Goal: Communication & Community: Ask a question

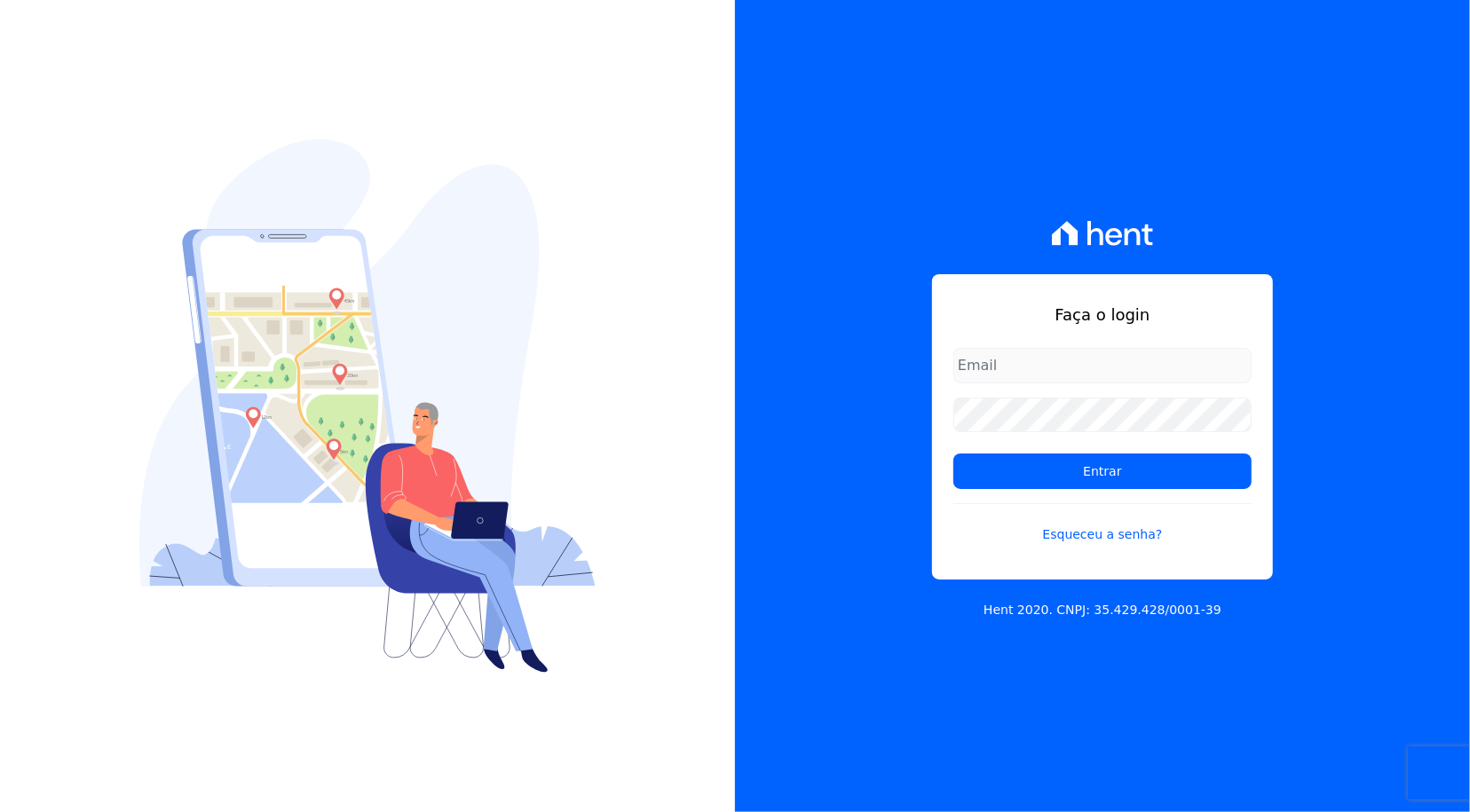
click at [1101, 345] on div "Faça o login Entrar Esqueceu a senha?" at bounding box center [1102, 428] width 341 height 307
drag, startPoint x: 1102, startPoint y: 361, endPoint x: 1111, endPoint y: 373, distance: 15.0
click at [1102, 361] on input "email" at bounding box center [1102, 366] width 298 height 36
type input "rafael.souza@quattroconstrutora.com.br"
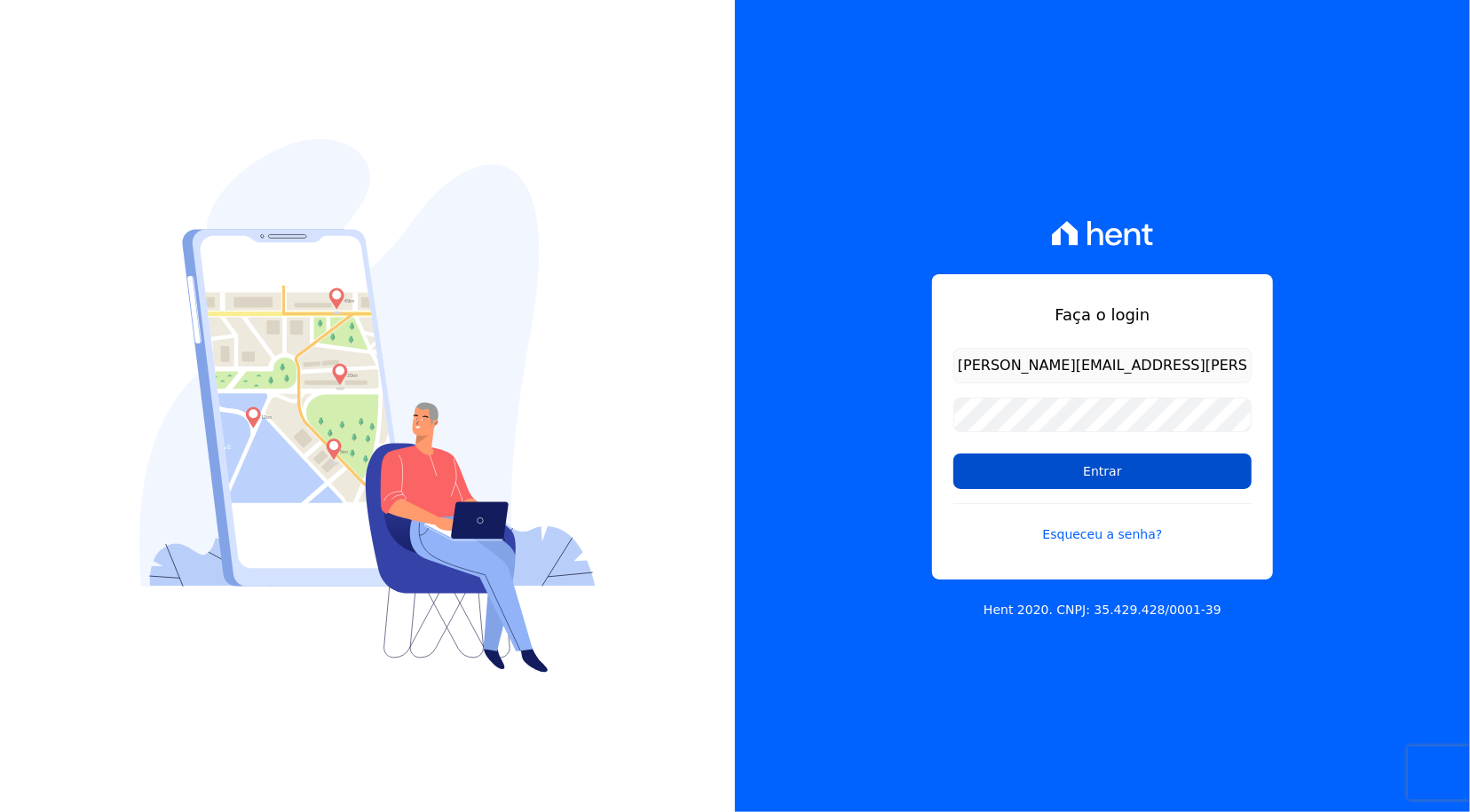
click at [1099, 464] on input "Entrar" at bounding box center [1102, 471] width 298 height 36
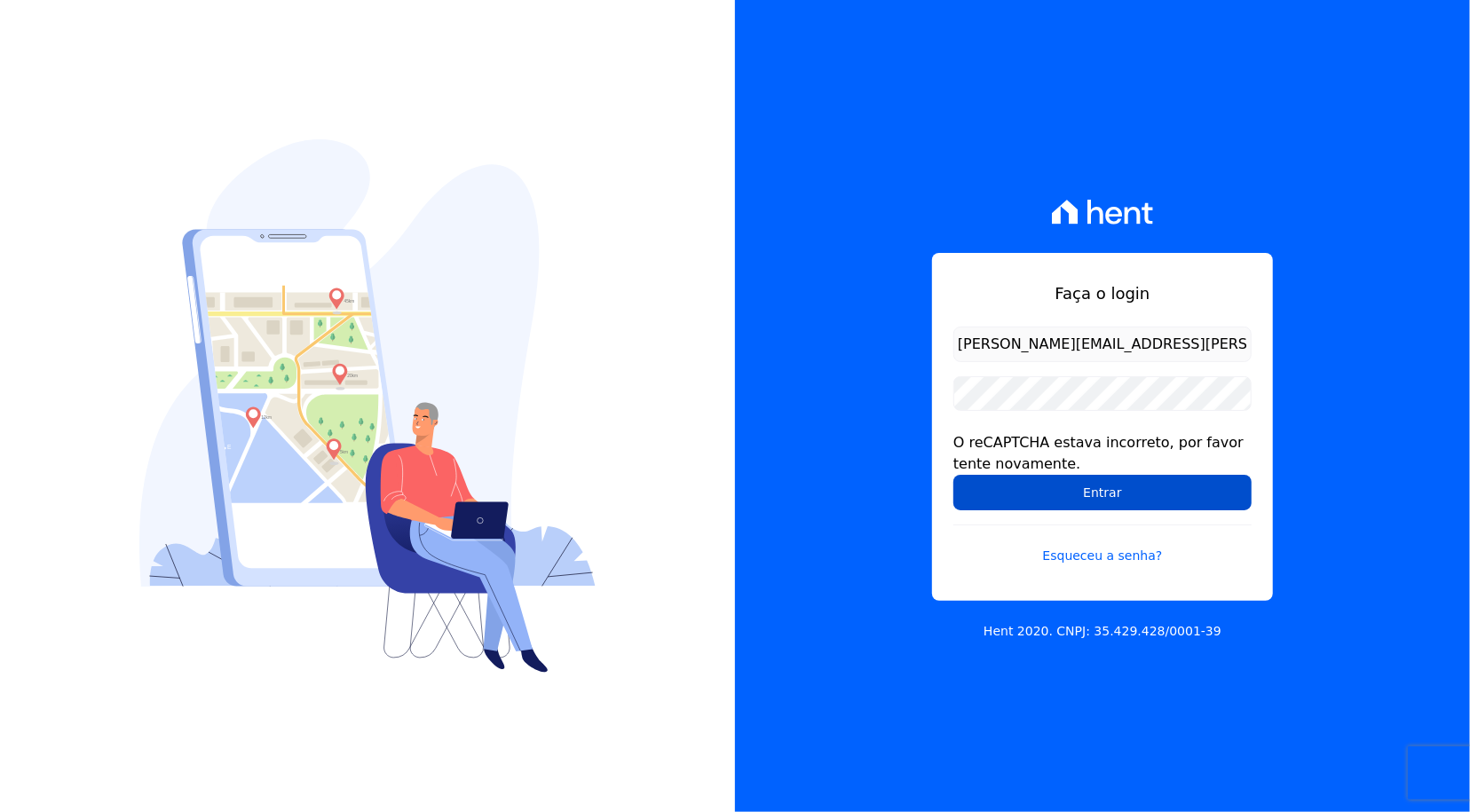
click at [1038, 494] on input "Entrar" at bounding box center [1102, 492] width 298 height 36
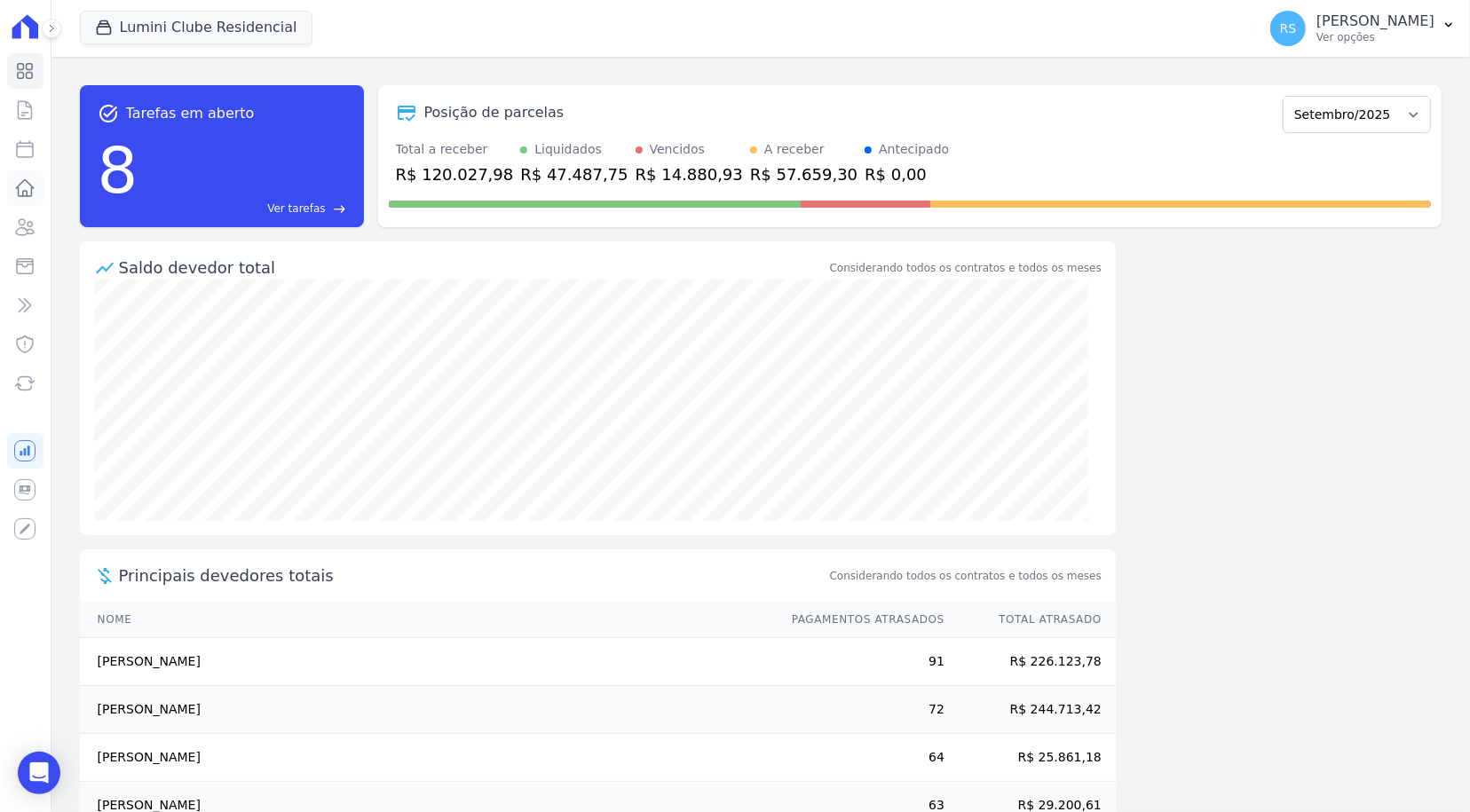
click at [30, 190] on icon at bounding box center [25, 188] width 21 height 21
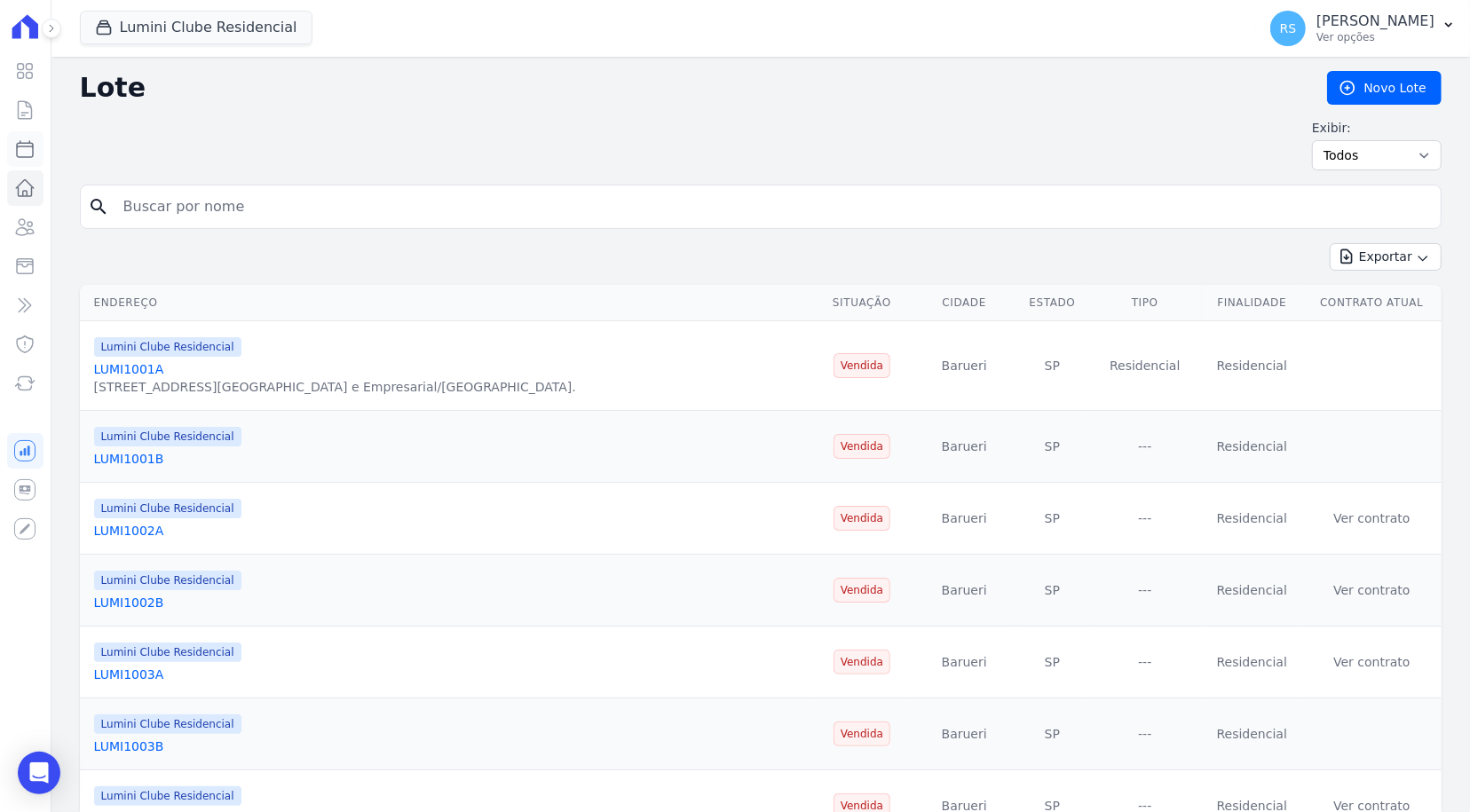
click at [26, 135] on link "Parcelas" at bounding box center [25, 148] width 37 height 36
select select
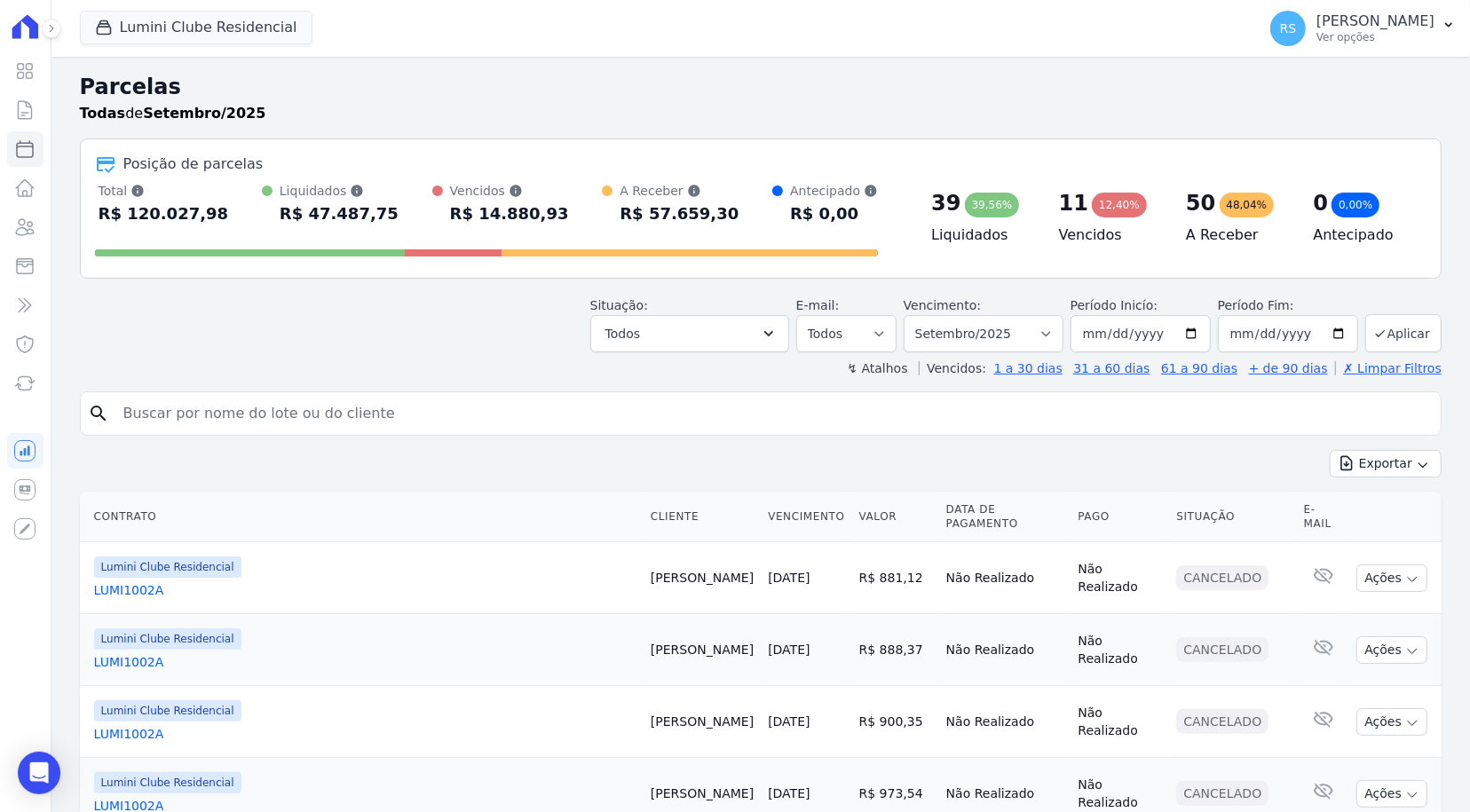
click at [257, 139] on div "Posição de parcelas Total Soma das parcelas pagas, vencidas, em aberto e agenda…" at bounding box center [760, 209] width 1361 height 141
click at [29, 70] on icon at bounding box center [25, 71] width 21 height 21
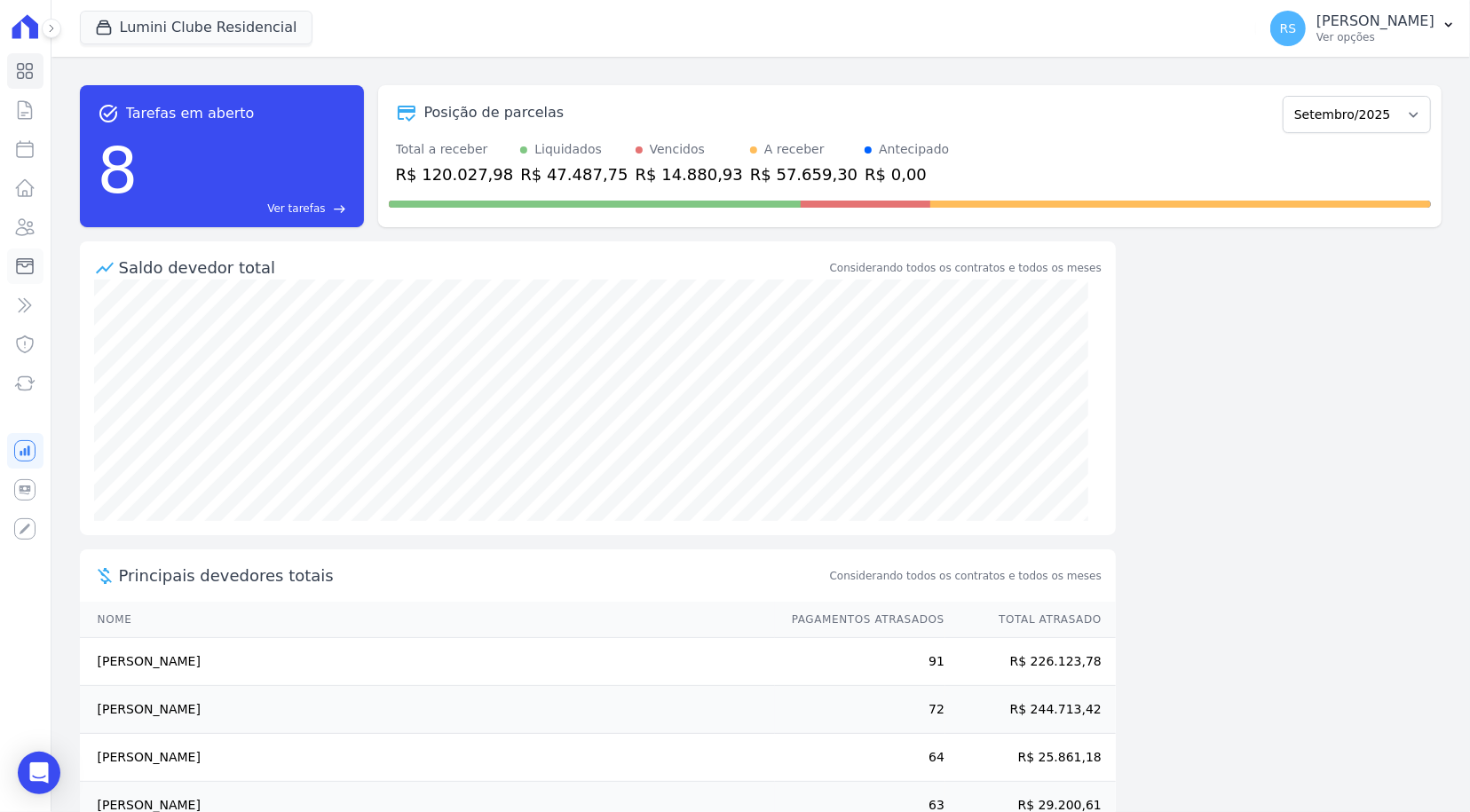
click at [26, 266] on icon at bounding box center [24, 267] width 16 height 16
click at [32, 113] on icon at bounding box center [25, 110] width 21 height 21
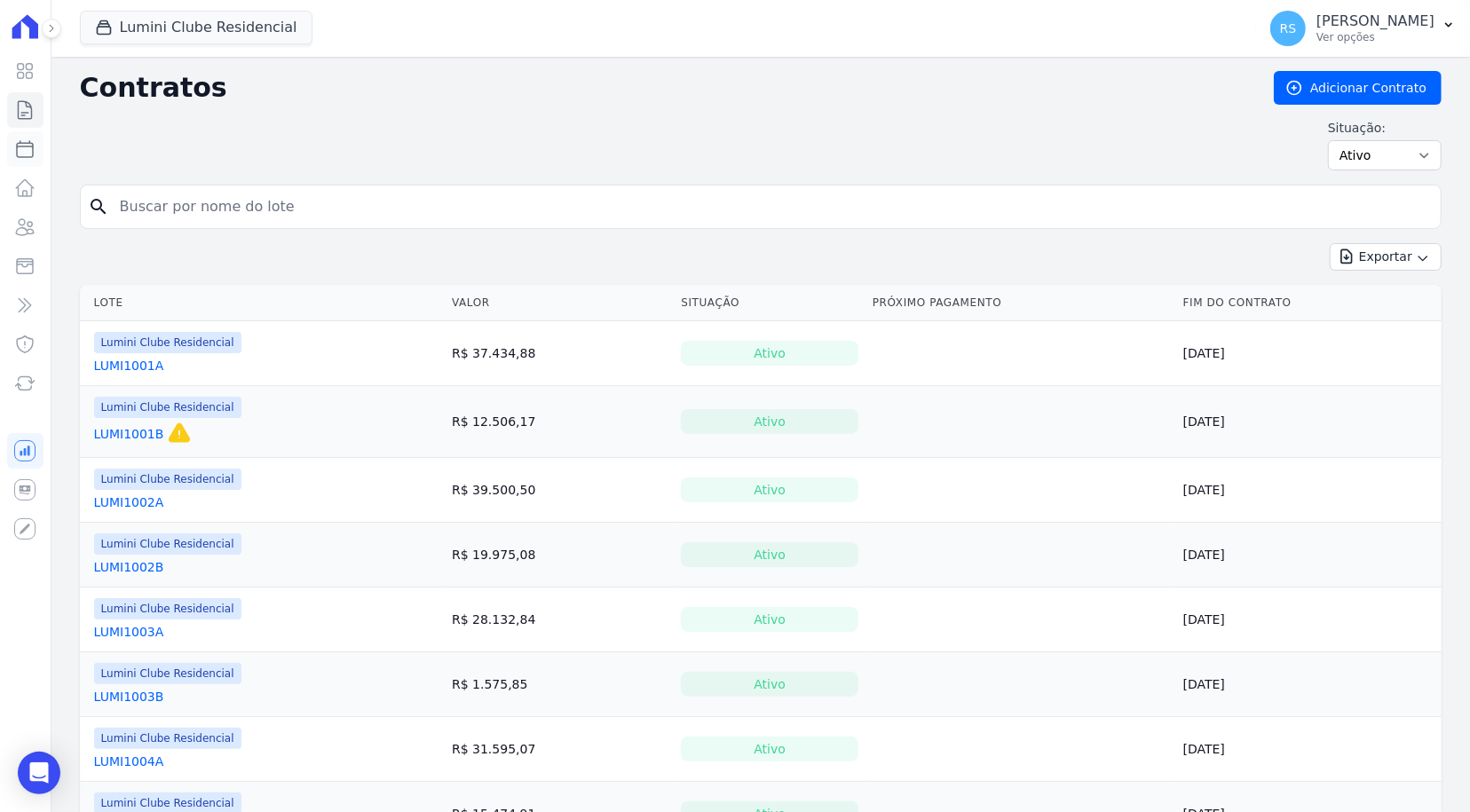
click at [25, 149] on icon at bounding box center [25, 149] width 21 height 21
select select
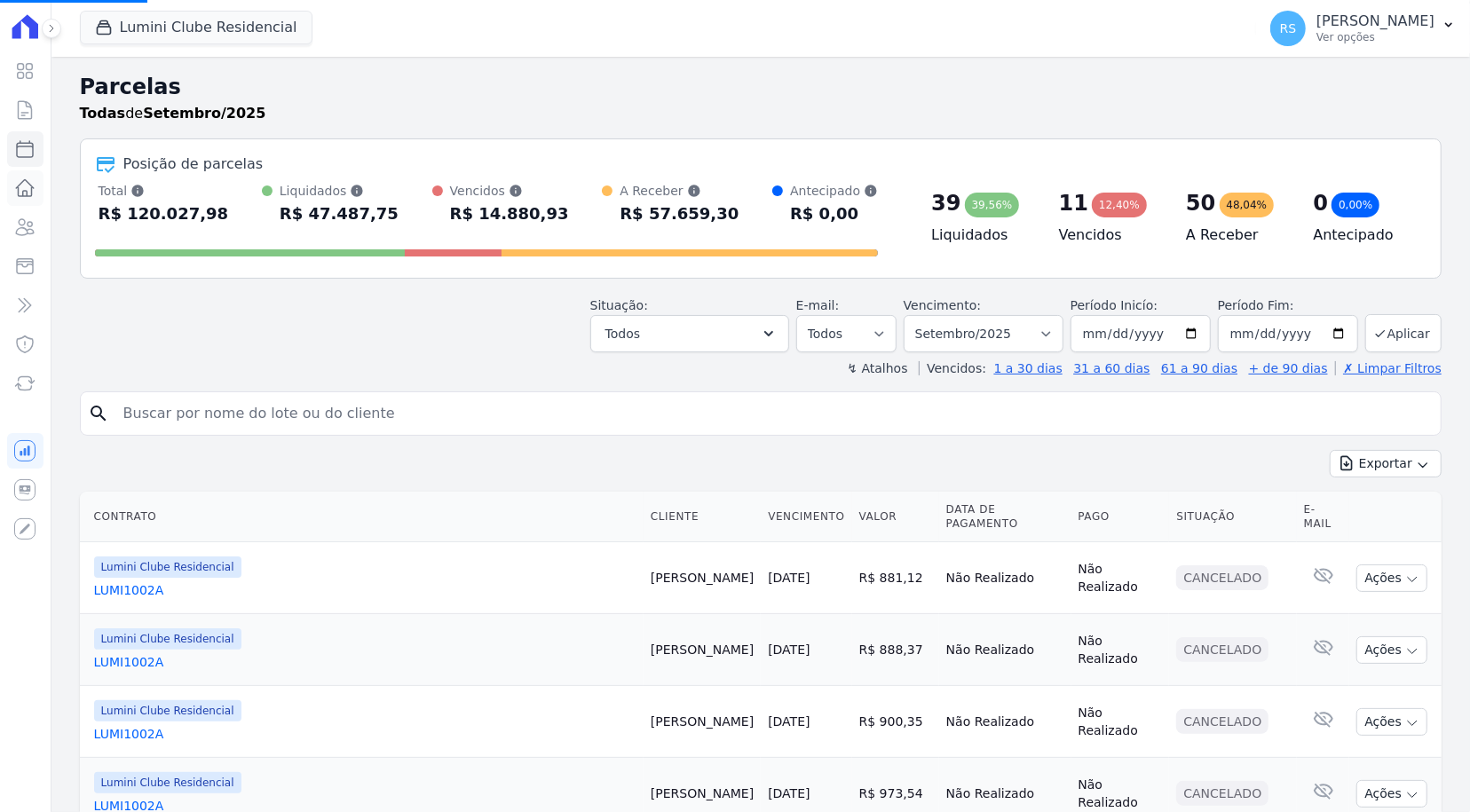
click at [20, 190] on icon at bounding box center [25, 188] width 21 height 21
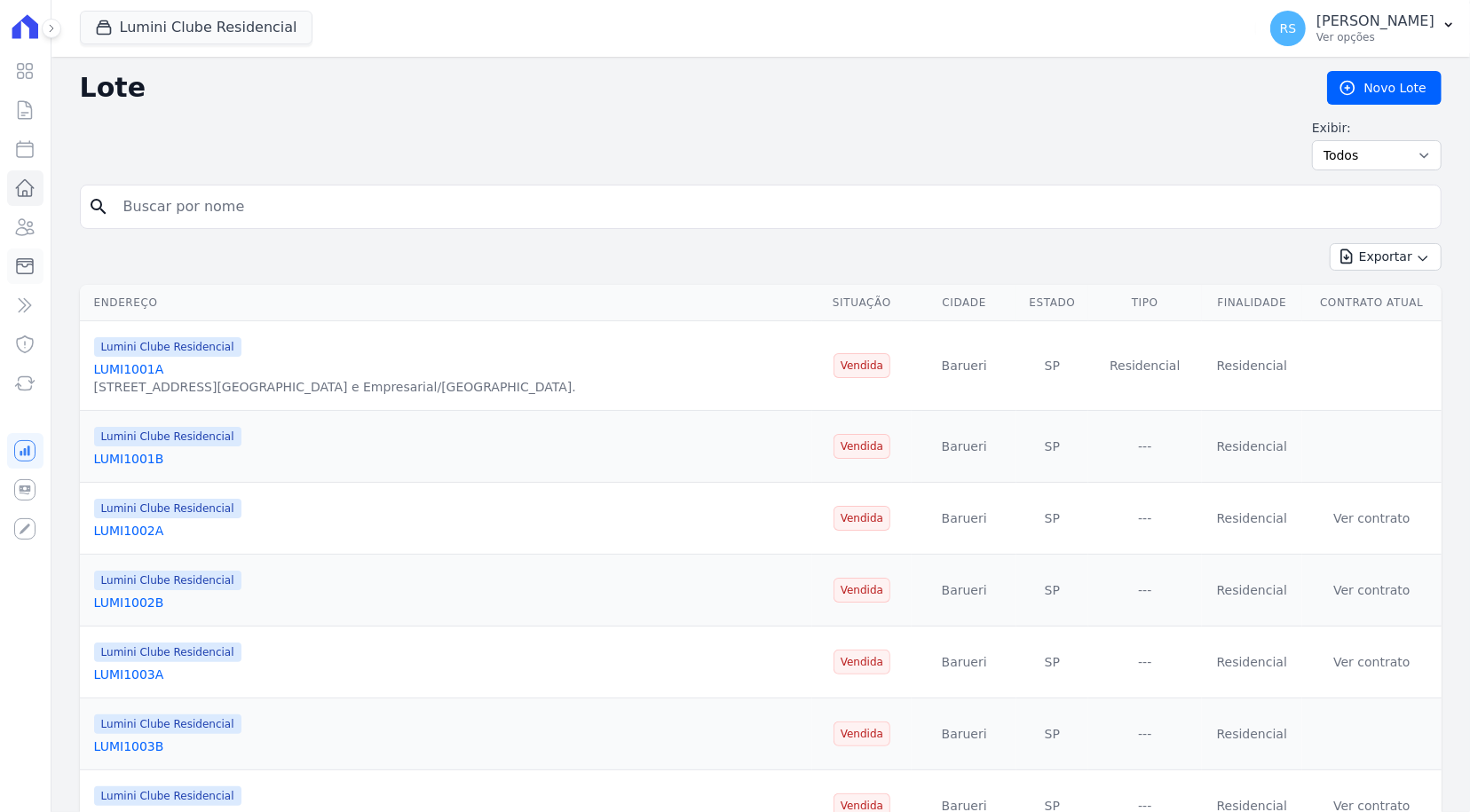
select select
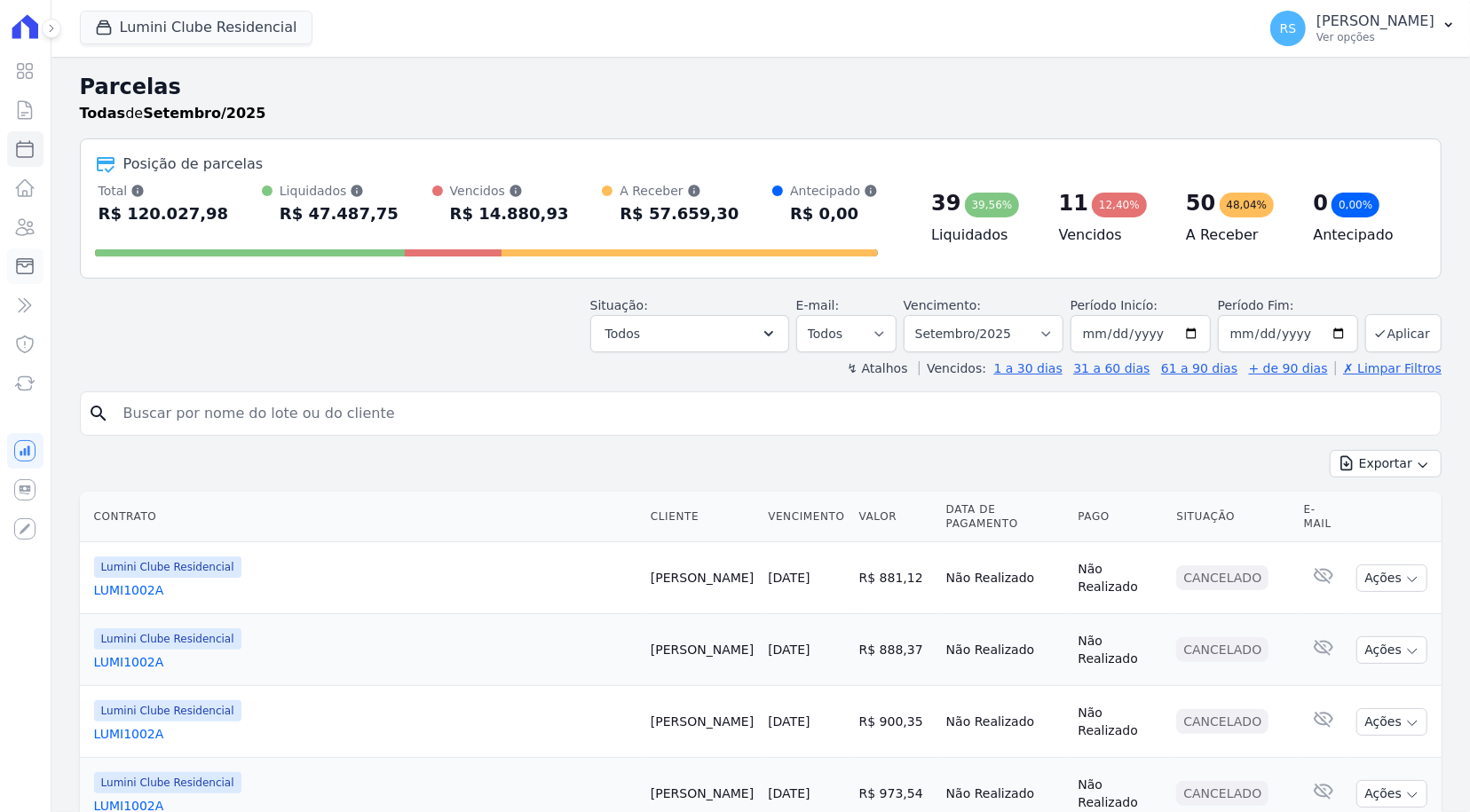
click at [27, 270] on icon at bounding box center [25, 266] width 21 height 21
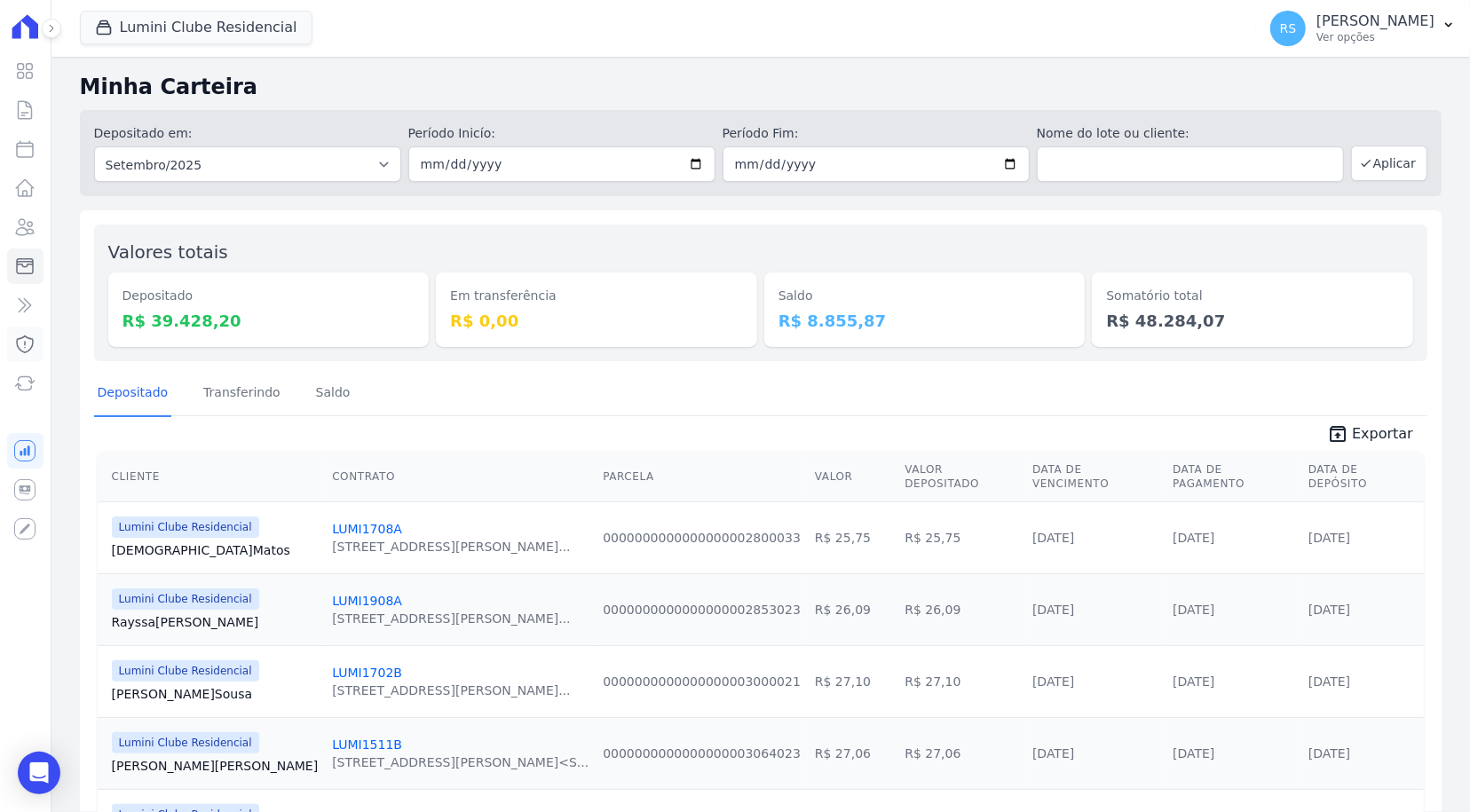
click at [29, 340] on icon at bounding box center [25, 344] width 21 height 21
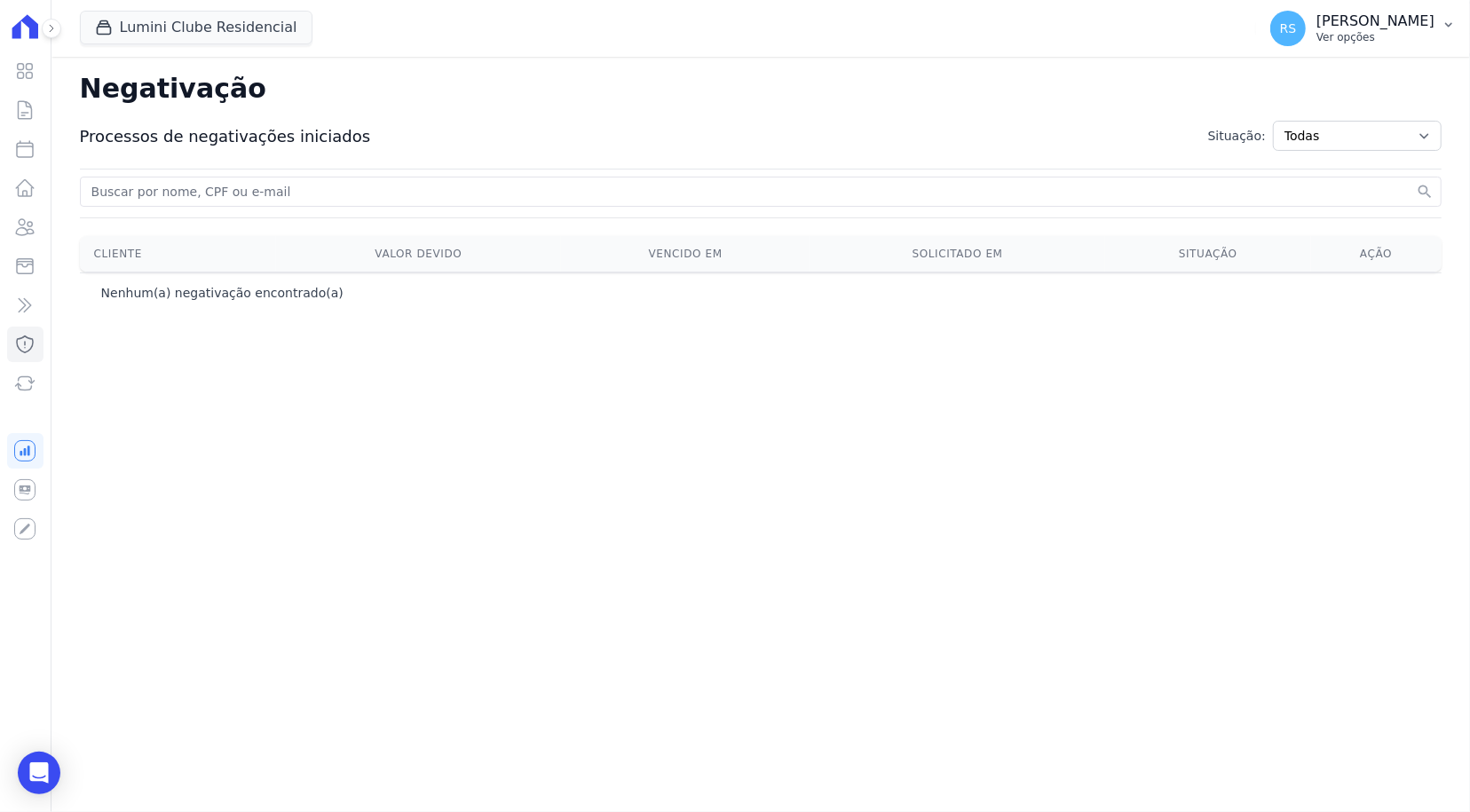
click at [1423, 29] on p "[PERSON_NAME]" at bounding box center [1376, 21] width 118 height 17
click at [1321, 370] on div "Negativação Processos de negativações iniciados Situação: Todas Adição solicita…" at bounding box center [761, 435] width 1419 height 756
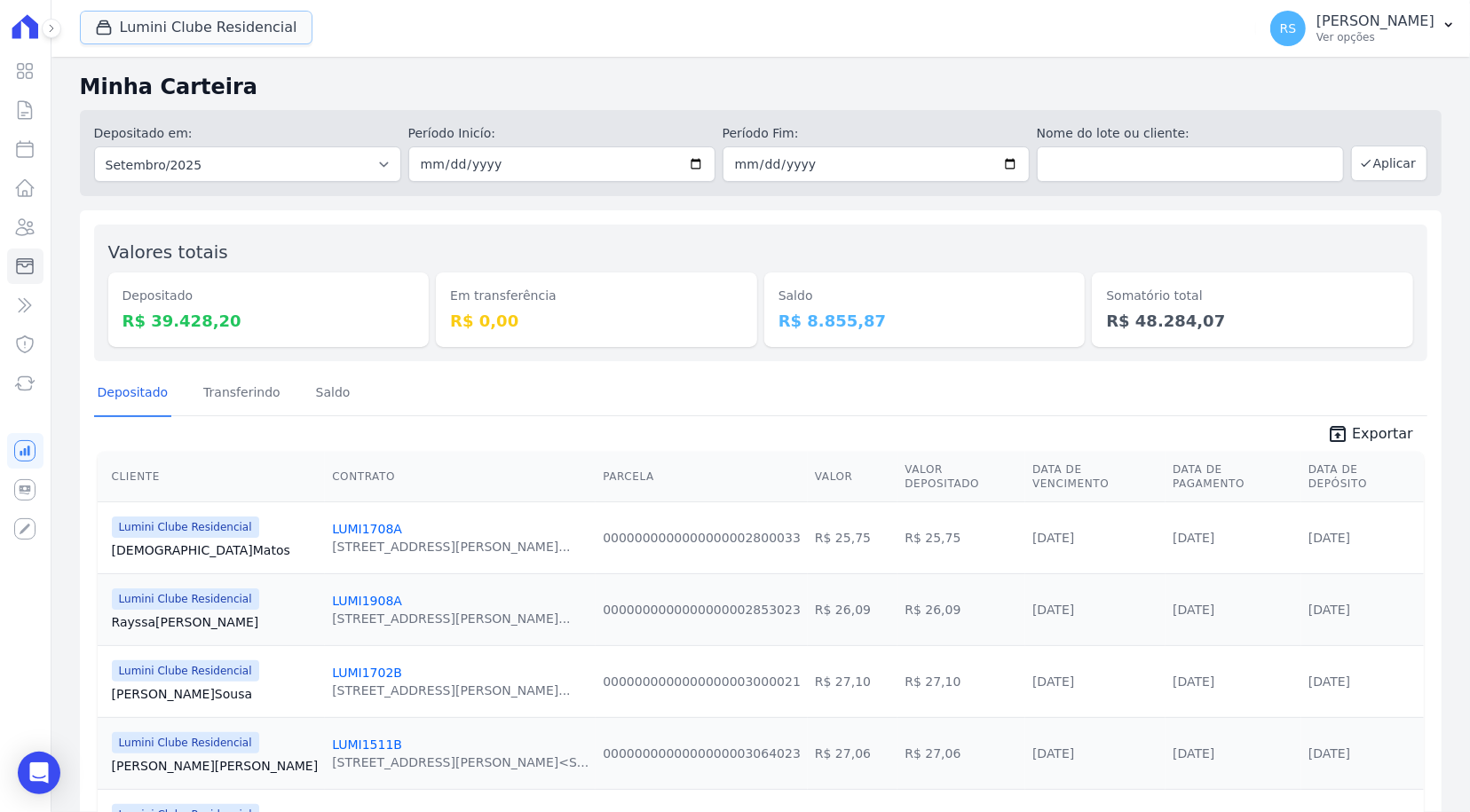
click at [180, 42] on button "Lumini Clube Residencial" at bounding box center [196, 27] width 233 height 34
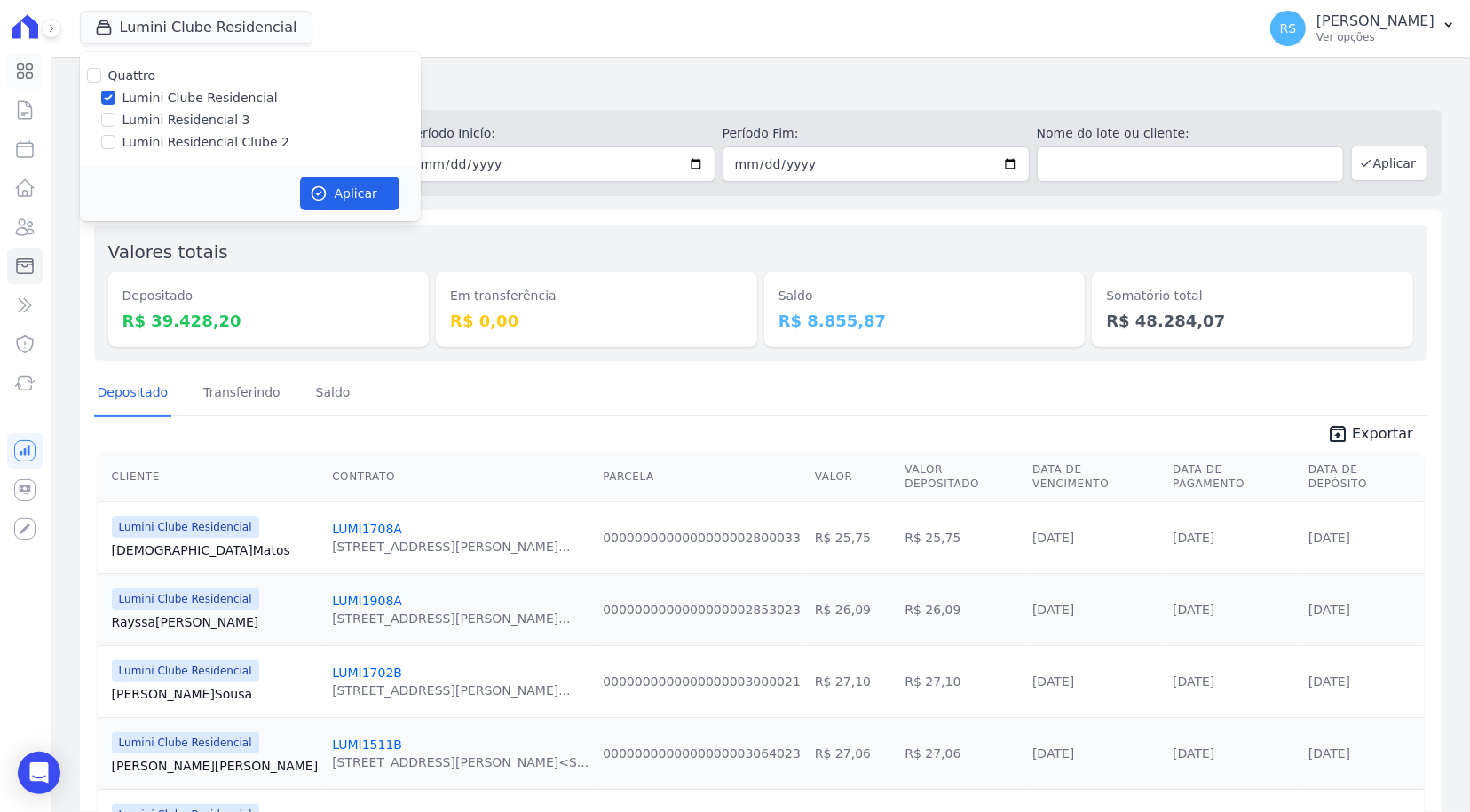
click at [36, 74] on link "Visão Geral" at bounding box center [25, 71] width 37 height 36
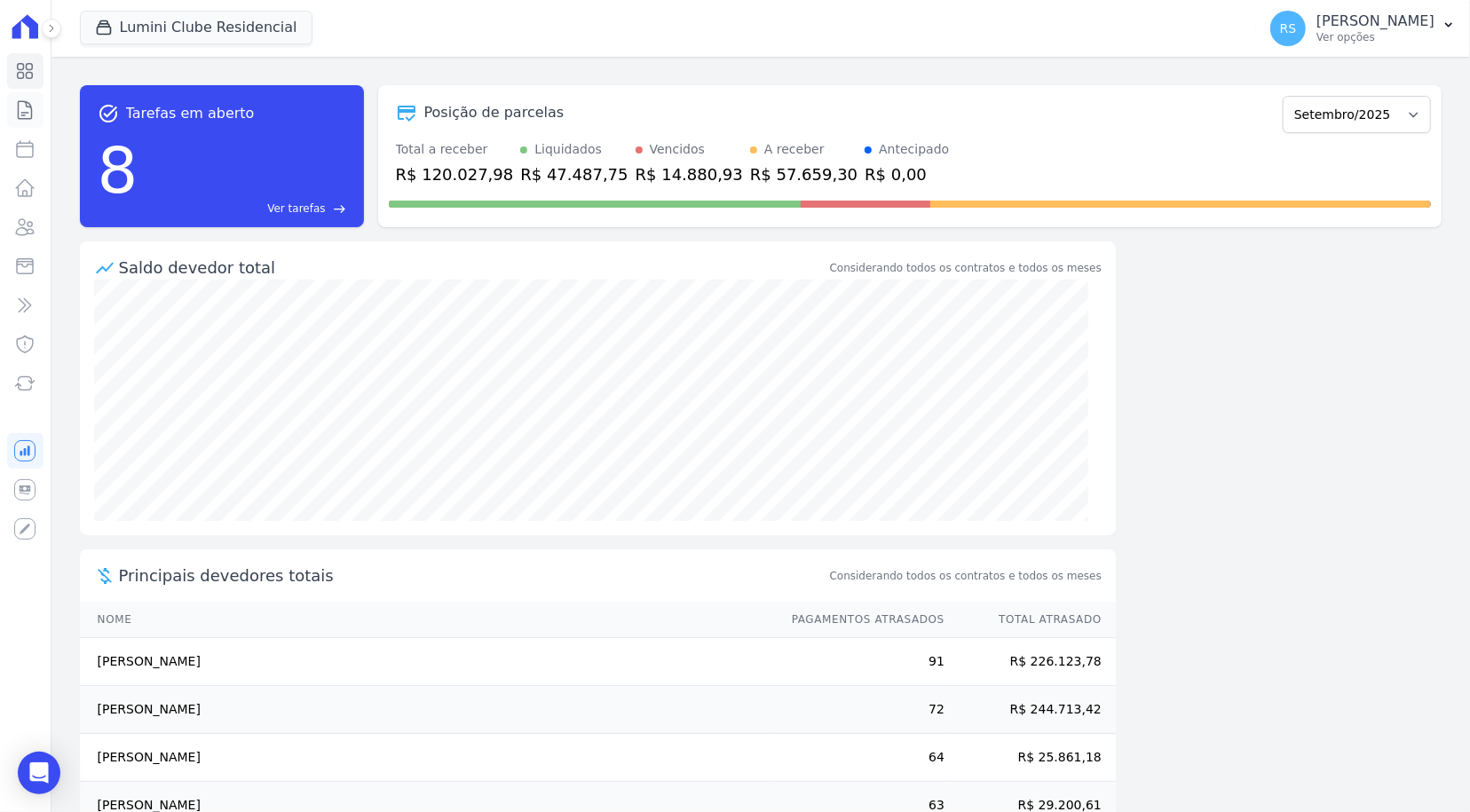
click at [25, 105] on icon at bounding box center [25, 110] width 21 height 21
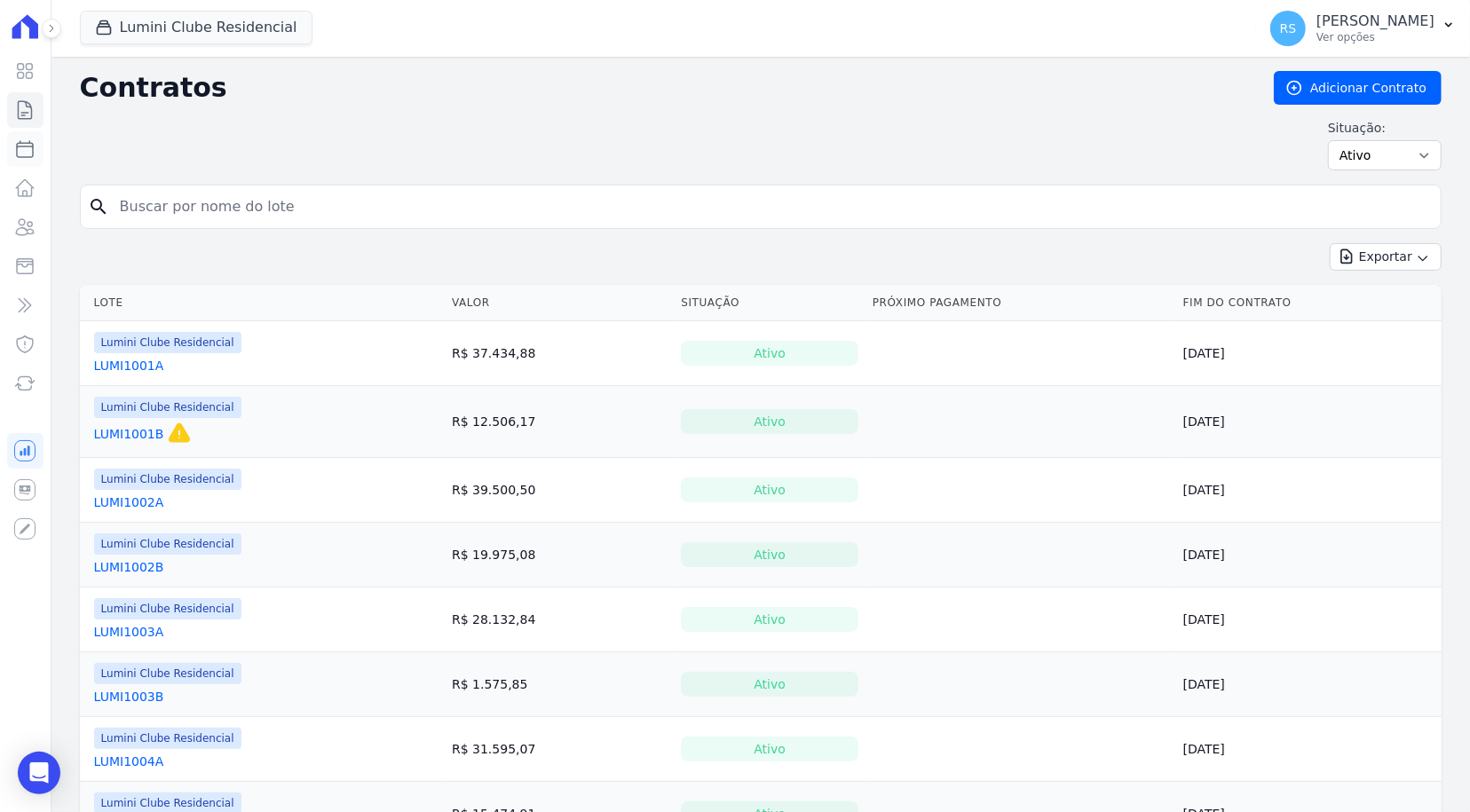
click at [26, 142] on icon at bounding box center [24, 148] width 16 height 16
select select
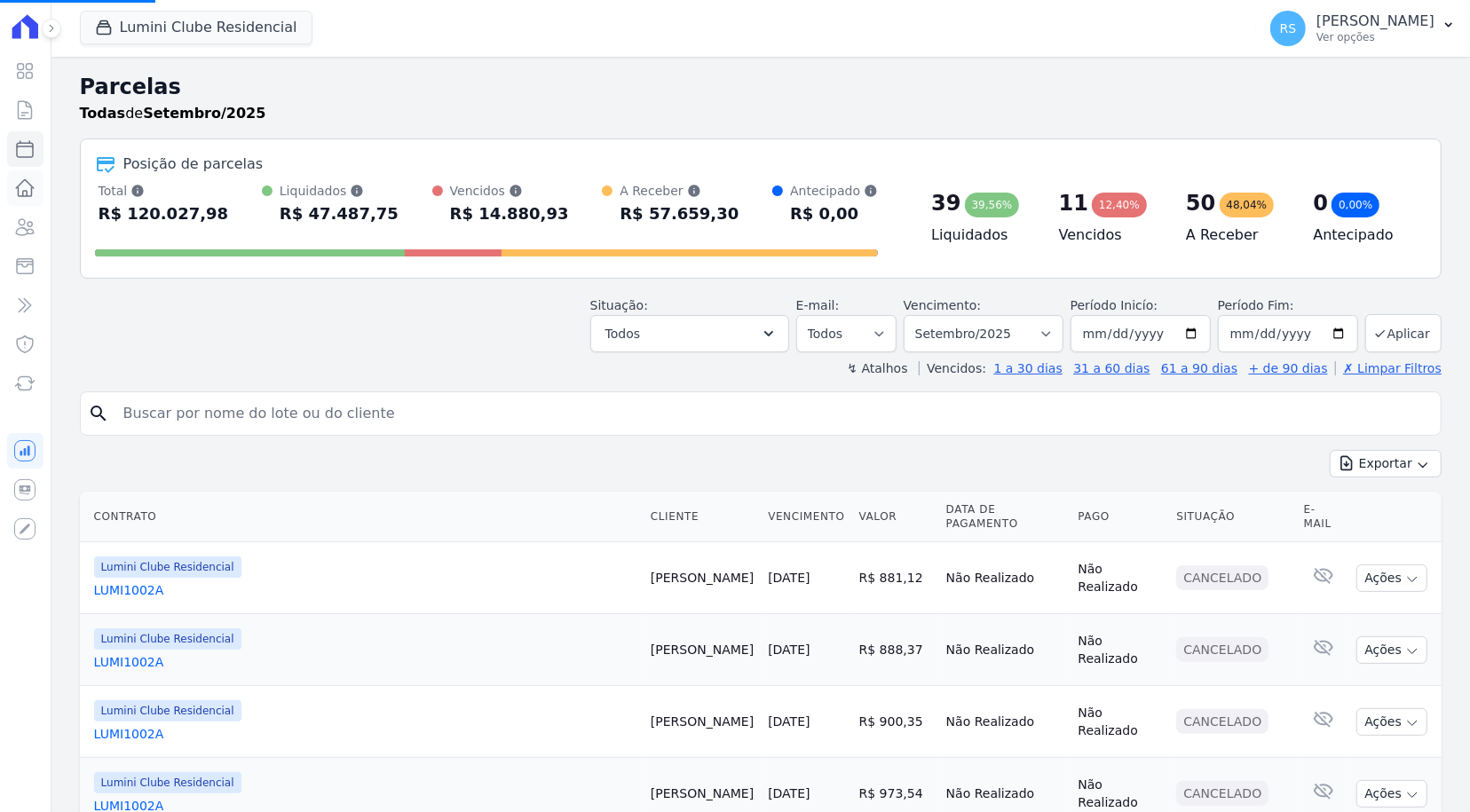
select select
click at [18, 196] on icon at bounding box center [25, 188] width 21 height 21
select select
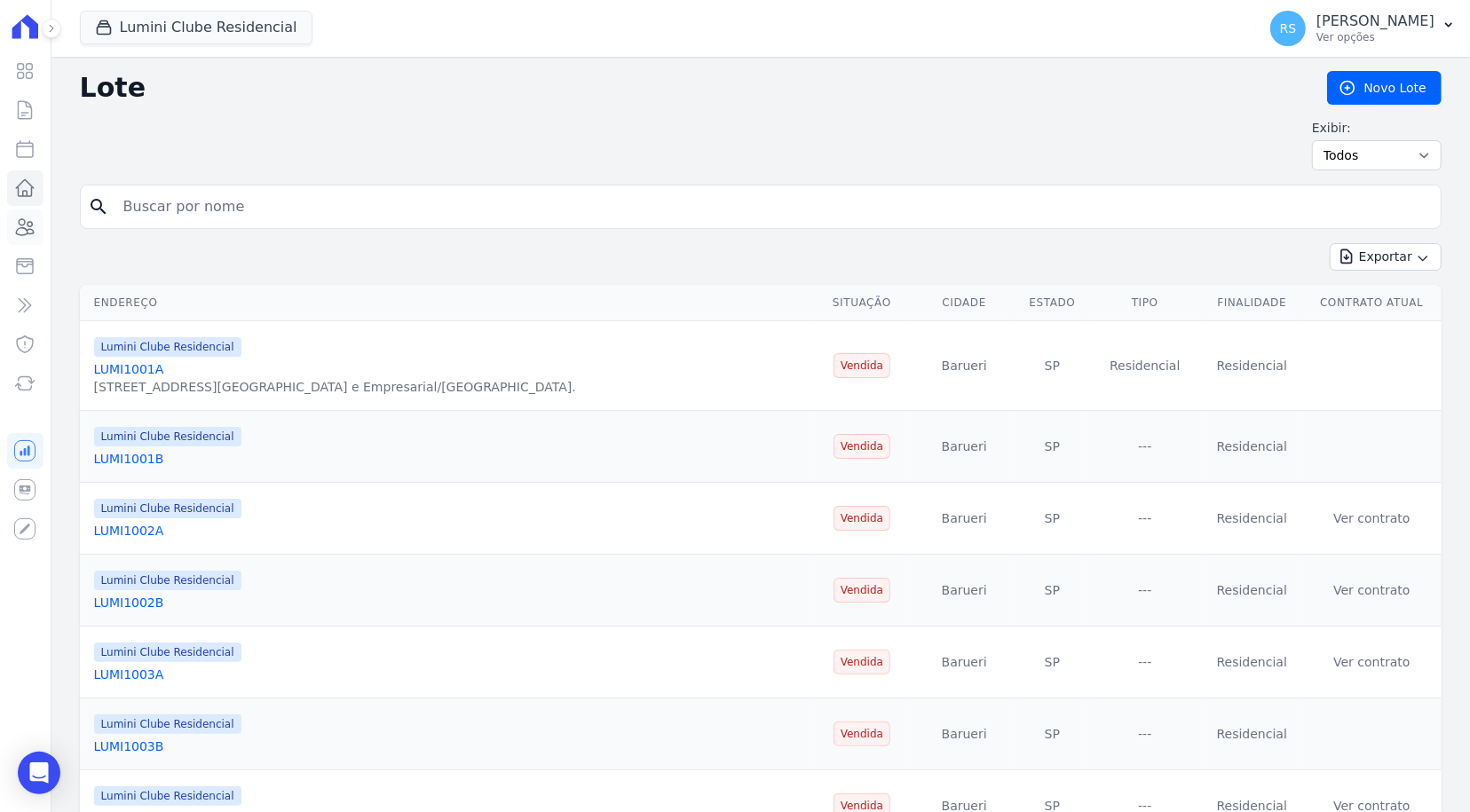
click at [16, 226] on icon at bounding box center [25, 227] width 21 height 21
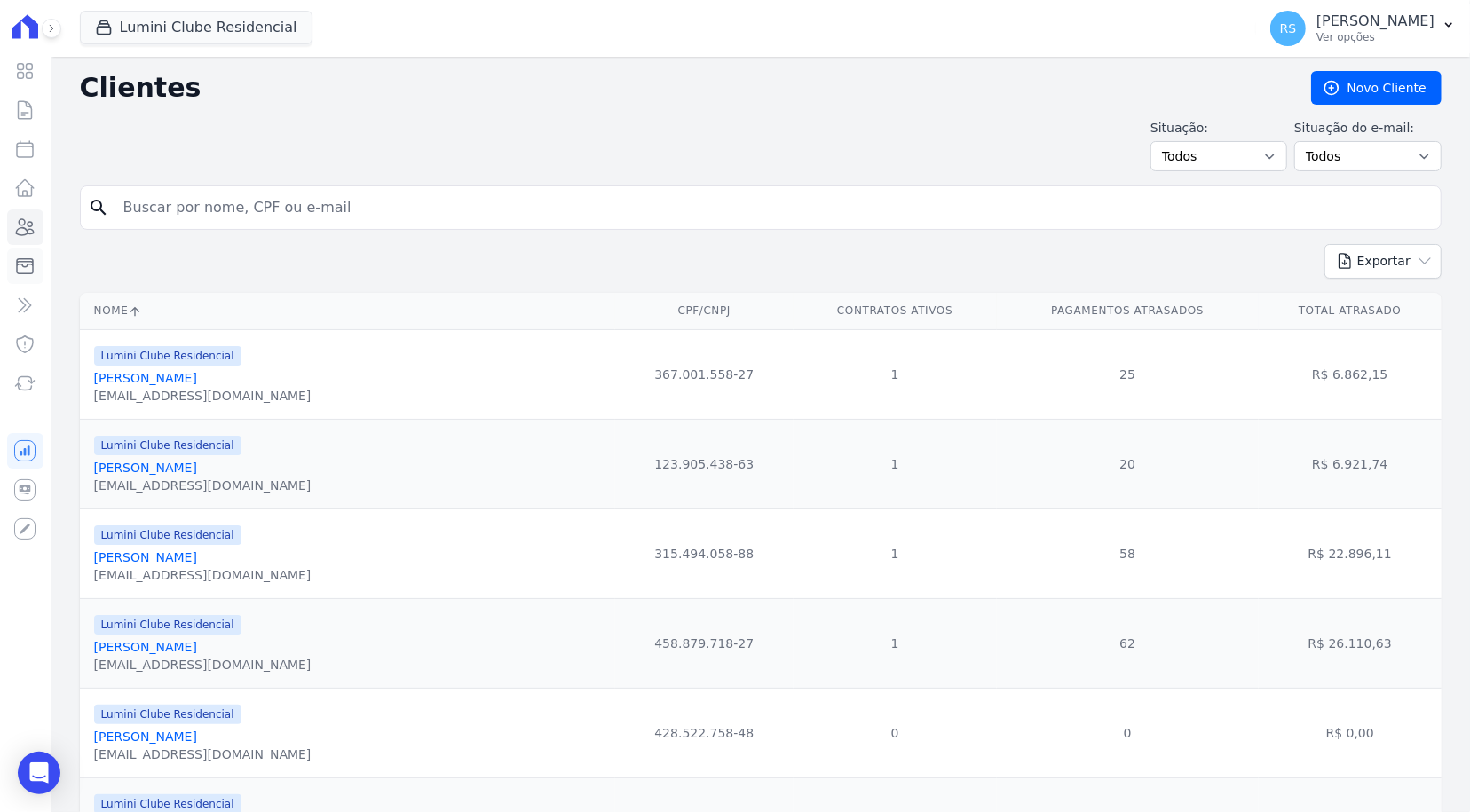
click at [28, 256] on icon at bounding box center [25, 266] width 21 height 21
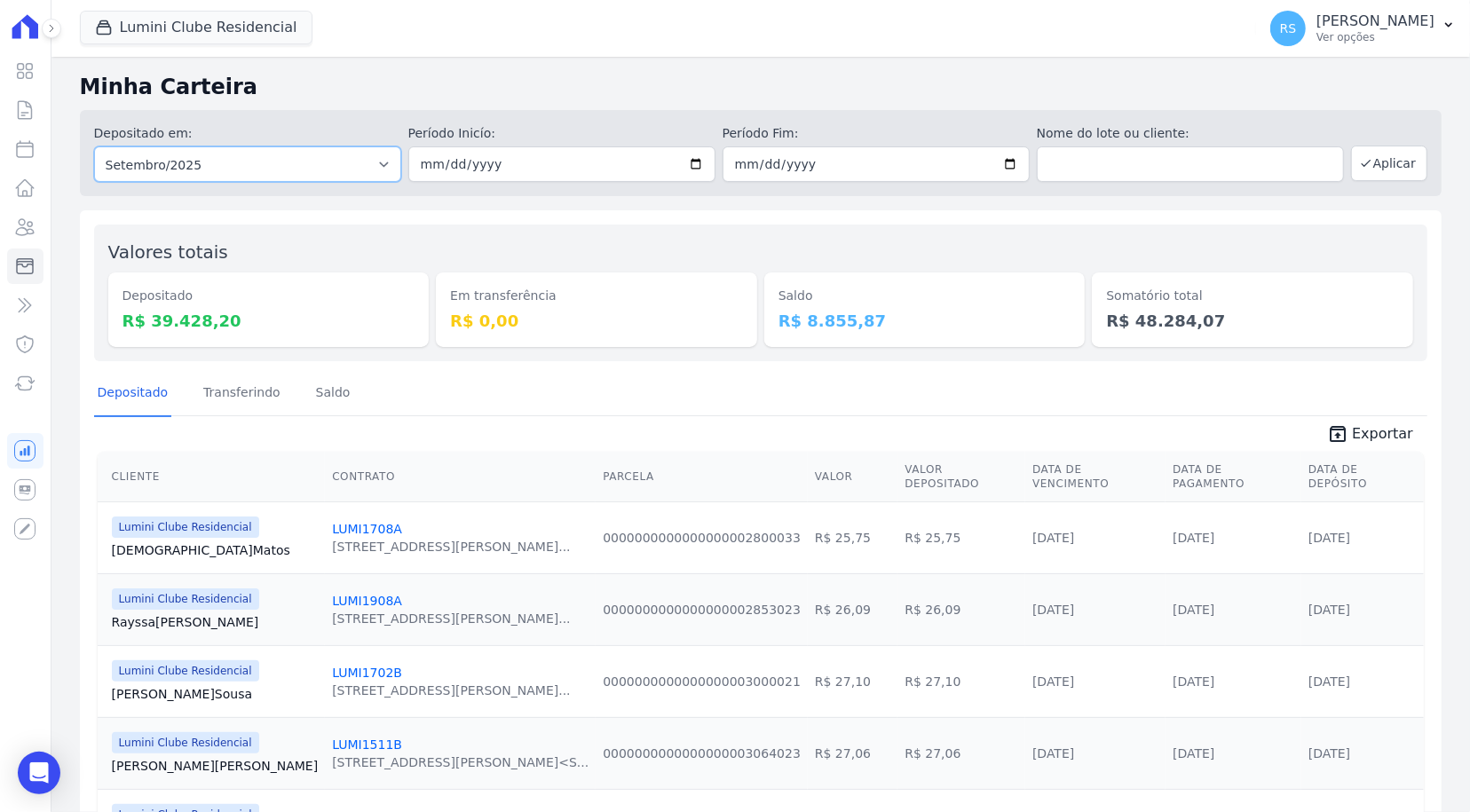
click at [245, 170] on select "Todos os meses Dezembro/2021 Janeiro/2022 Fevereiro/2022 Março/2022 Abril/2022 …" at bounding box center [247, 164] width 308 height 36
click at [579, 226] on div "Valores totais Depositado R$ 39.428,20 Em transferência R$ 0,00 Saldo R$ 8.855,…" at bounding box center [761, 292] width 1333 height 137
click at [695, 160] on input "2025-09-01" at bounding box center [562, 164] width 308 height 36
type input "2025-09-04"
click at [826, 161] on input "2025-09-30" at bounding box center [876, 164] width 308 height 36
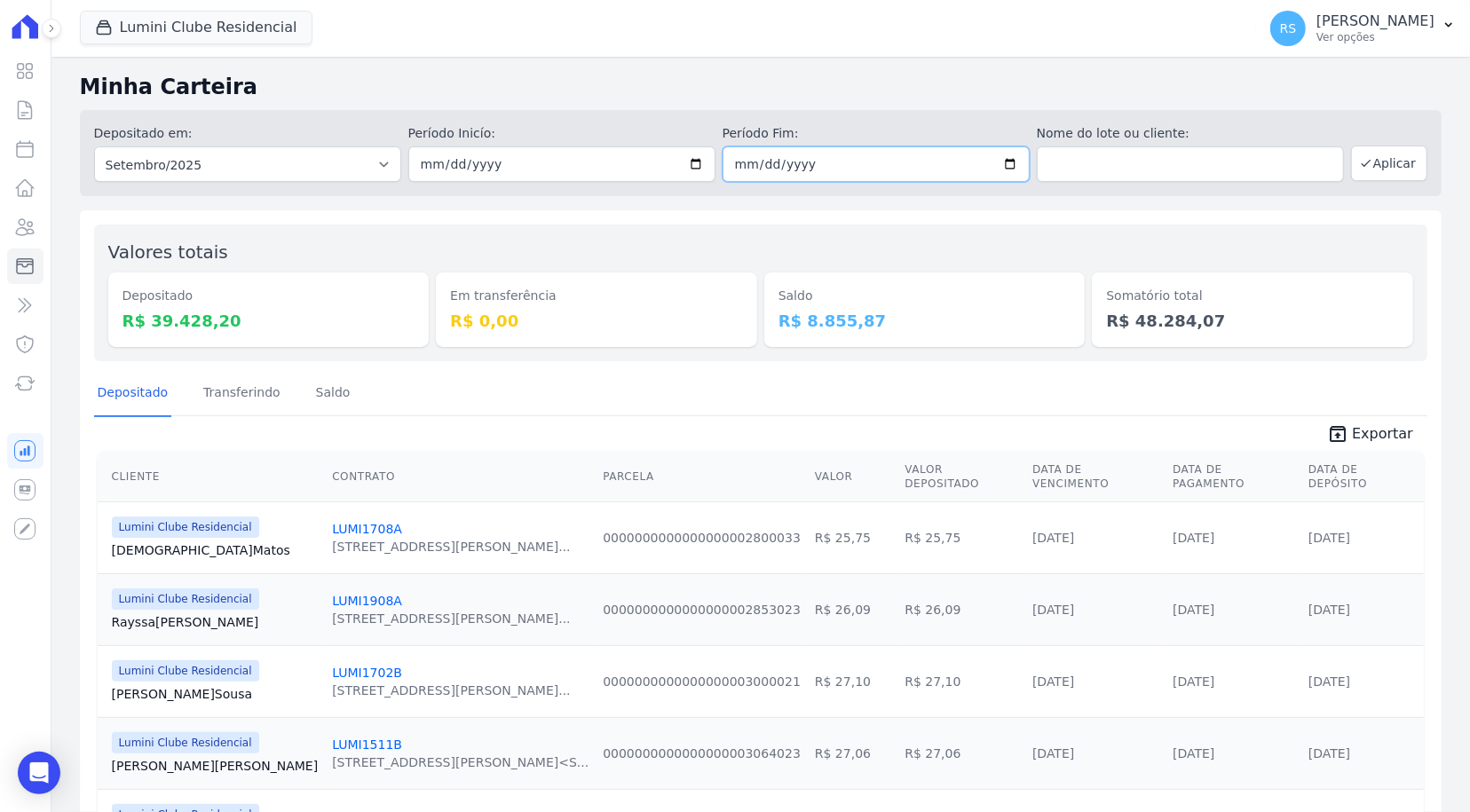
type input "2025-09-04"
click at [1367, 164] on button "Aplicar" at bounding box center [1388, 163] width 77 height 36
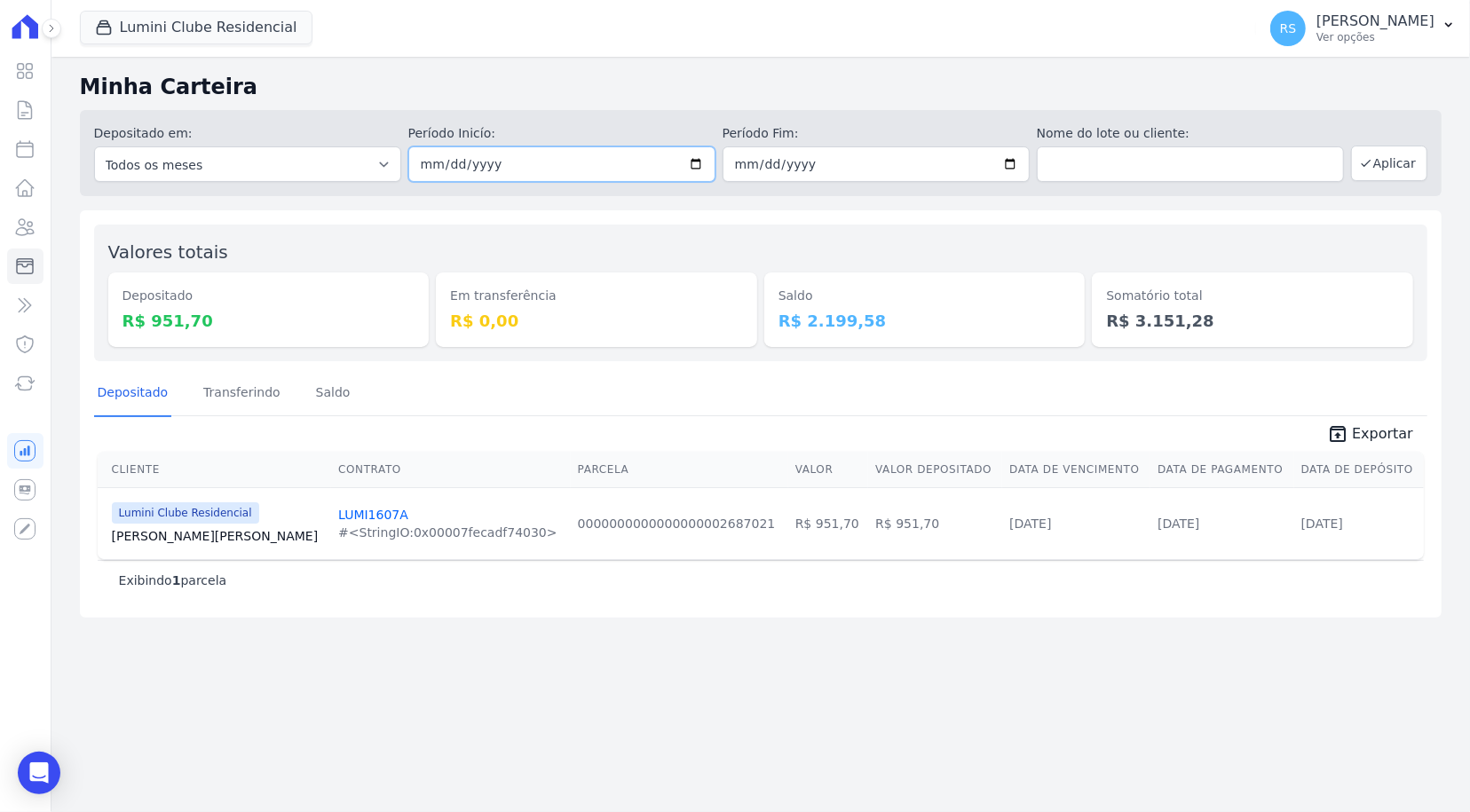
click at [426, 148] on input "[DATE]" at bounding box center [562, 164] width 308 height 36
type input "2025-09-05"
click at [739, 172] on input "[DATE]" at bounding box center [876, 164] width 308 height 36
type input "2025-09-05"
click at [1412, 160] on button "Aplicar" at bounding box center [1388, 163] width 77 height 36
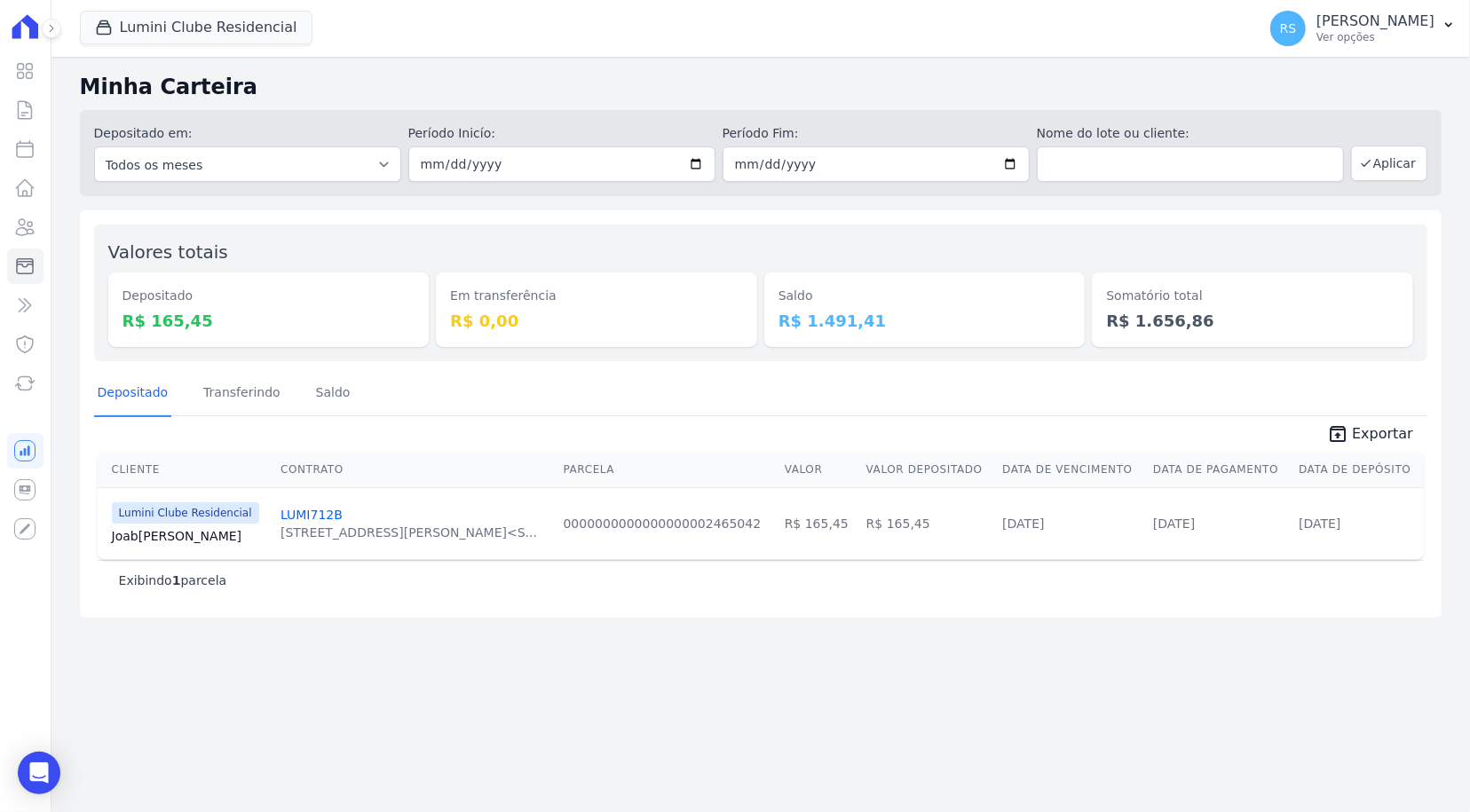
click at [588, 374] on div "Depositado Transferindo Saldo" at bounding box center [761, 393] width 1333 height 44
click at [28, 310] on icon at bounding box center [25, 306] width 21 height 21
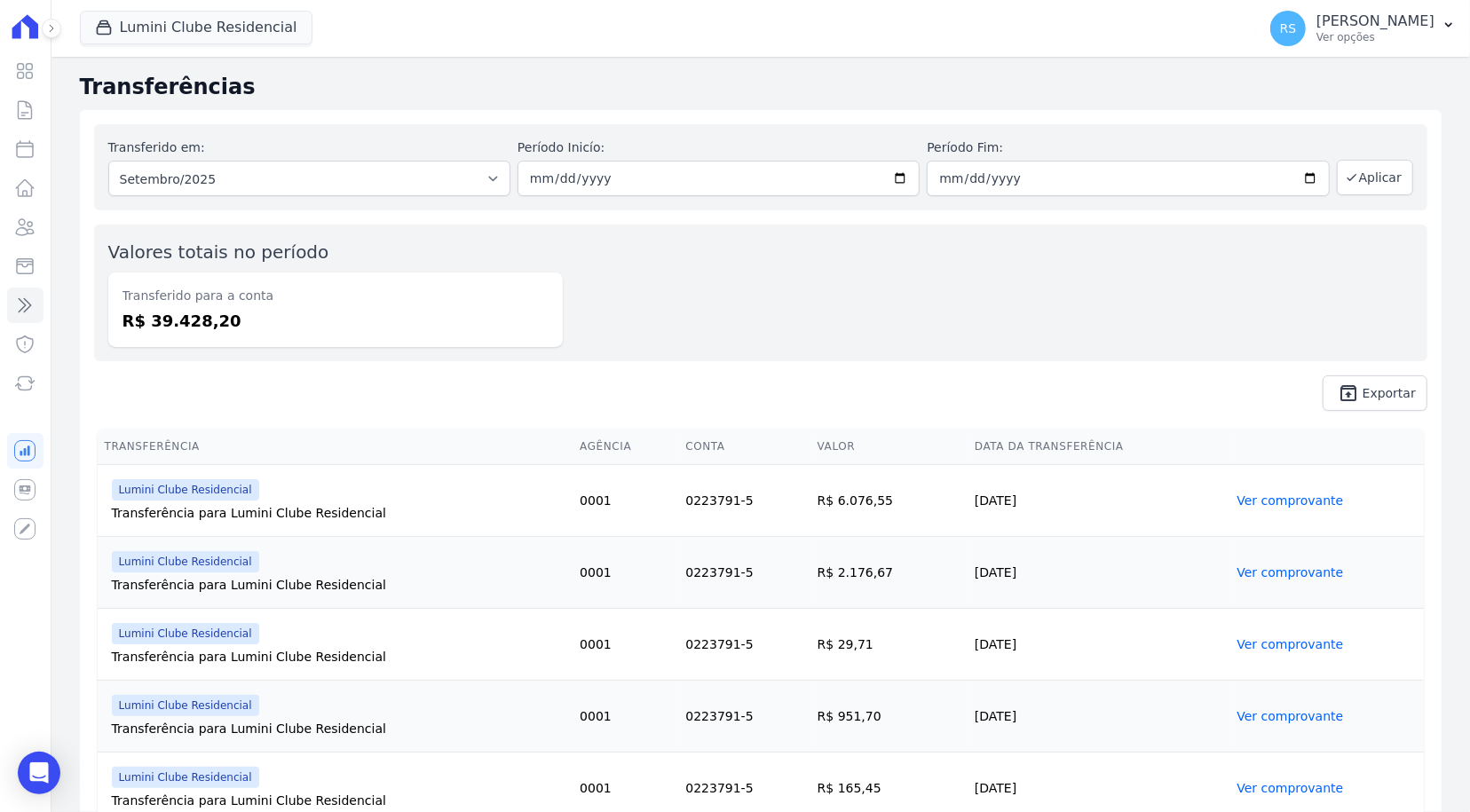
click at [762, 261] on div "Valores totais no período Transferido para a conta R$ 39.428,20" at bounding box center [761, 292] width 1333 height 137
click at [533, 179] on input "2025-09-01" at bounding box center [718, 179] width 402 height 36
type input "[DATE]"
click at [939, 178] on input "2025-09-30" at bounding box center [1127, 179] width 402 height 36
type input "[DATE]"
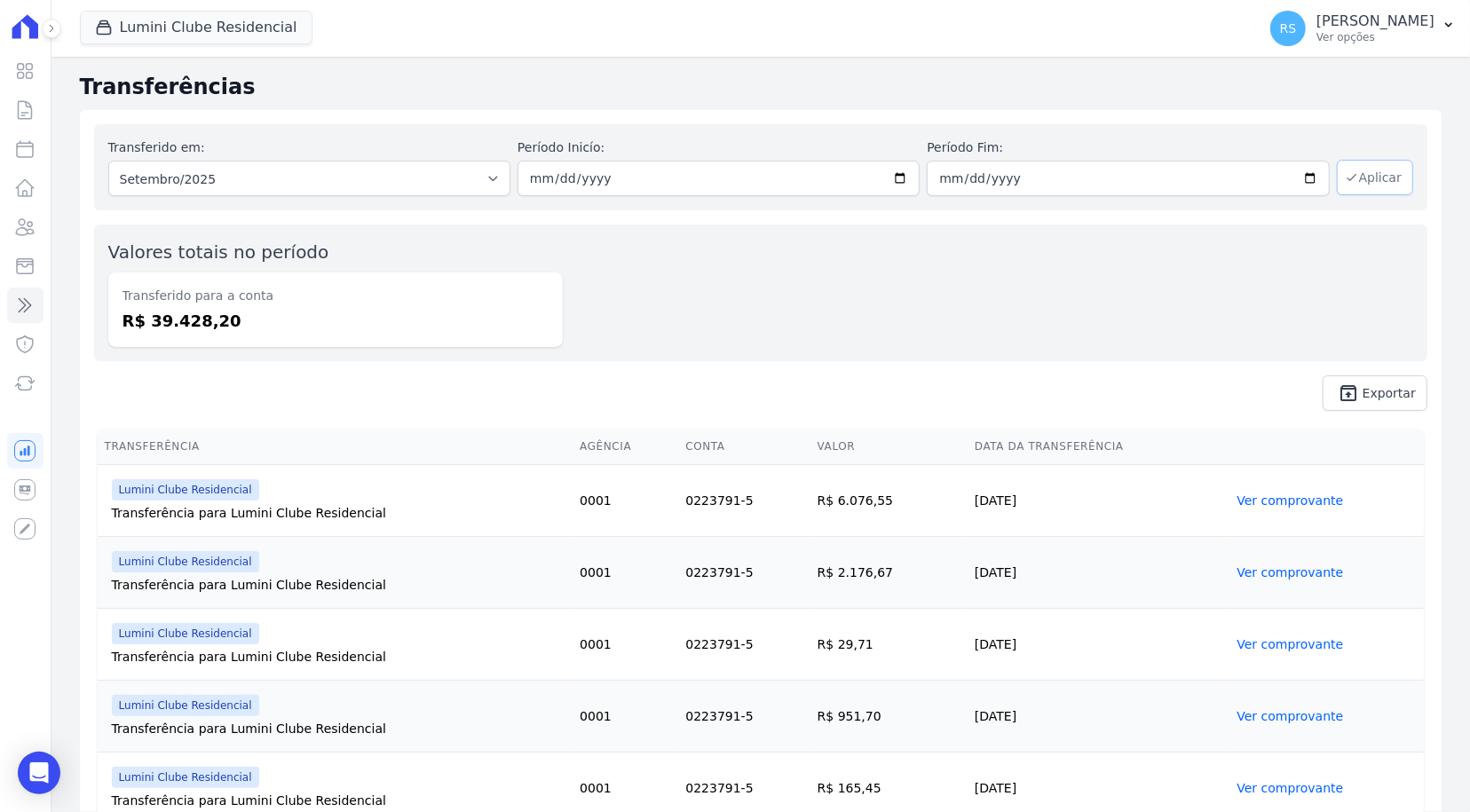
click at [1359, 179] on button "Aplicar" at bounding box center [1375, 178] width 77 height 36
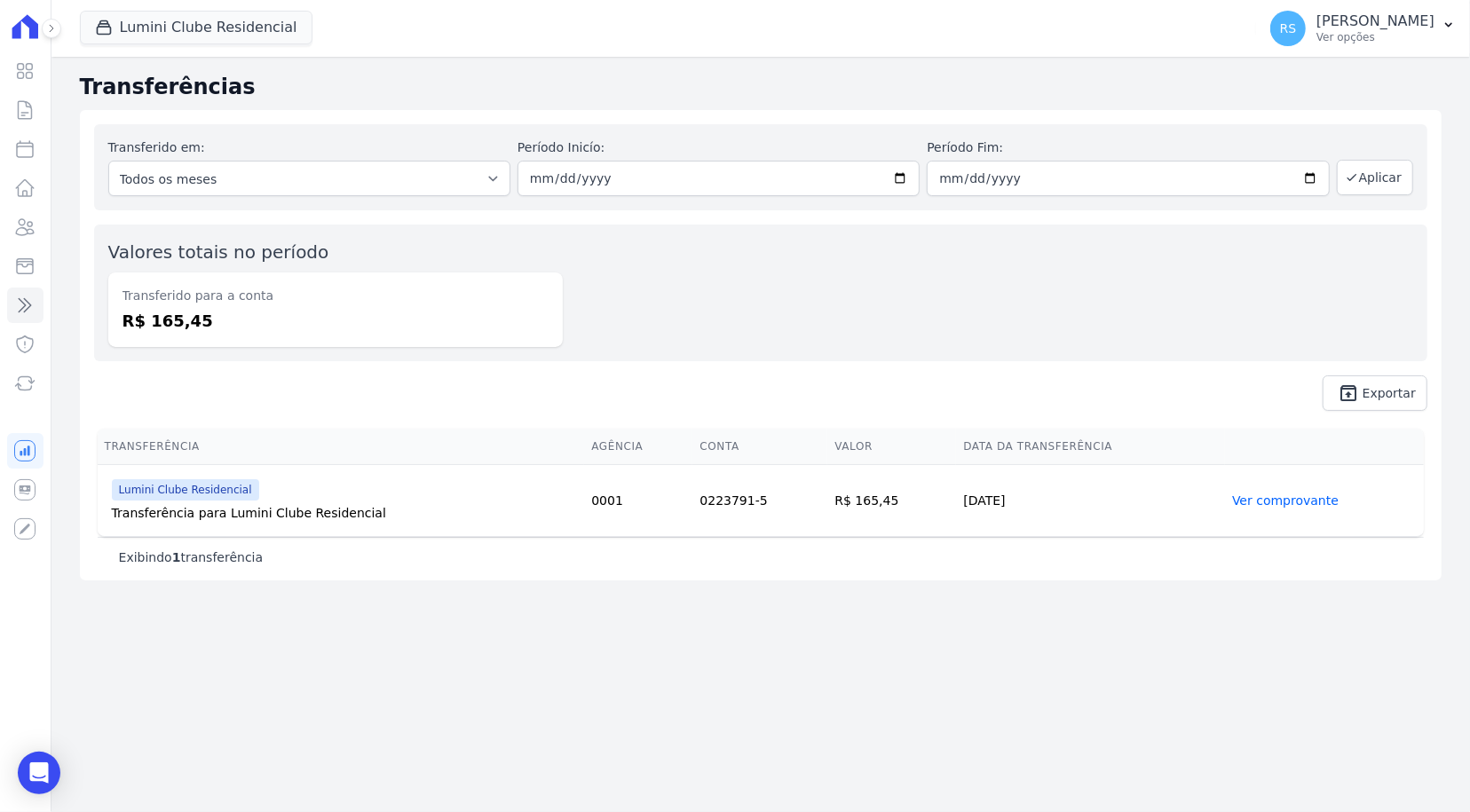
click at [837, 248] on div "Valores totais no período Transferido para a conta R$ 165,45" at bounding box center [761, 292] width 1333 height 137
click at [434, 258] on div "Valores totais no período Transferido para a conta R$ 165,45" at bounding box center [336, 293] width 454 height 109
click at [1257, 292] on div "Valores totais no período Transferido para a conta R$ 165,45" at bounding box center [761, 292] width 1333 height 137
click at [368, 660] on div "Transferências Transferido em: Todos os meses Maio/2023 Junho/2023 Julho/2023 A…" at bounding box center [761, 435] width 1419 height 756
click at [21, 767] on div "Open Intercom Messenger" at bounding box center [39, 773] width 47 height 47
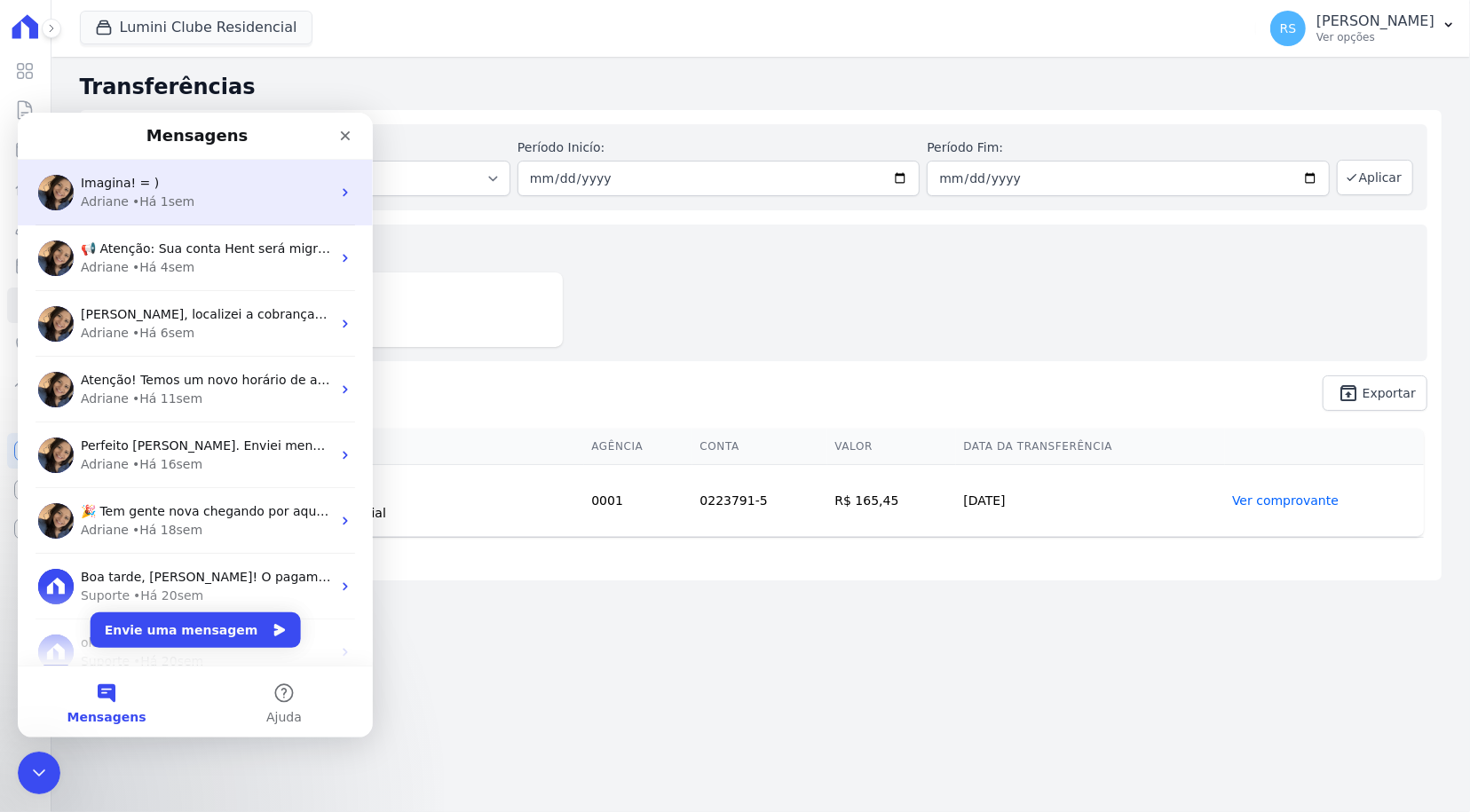
click at [194, 195] on div "Adriane • Há 1sem" at bounding box center [206, 201] width 250 height 18
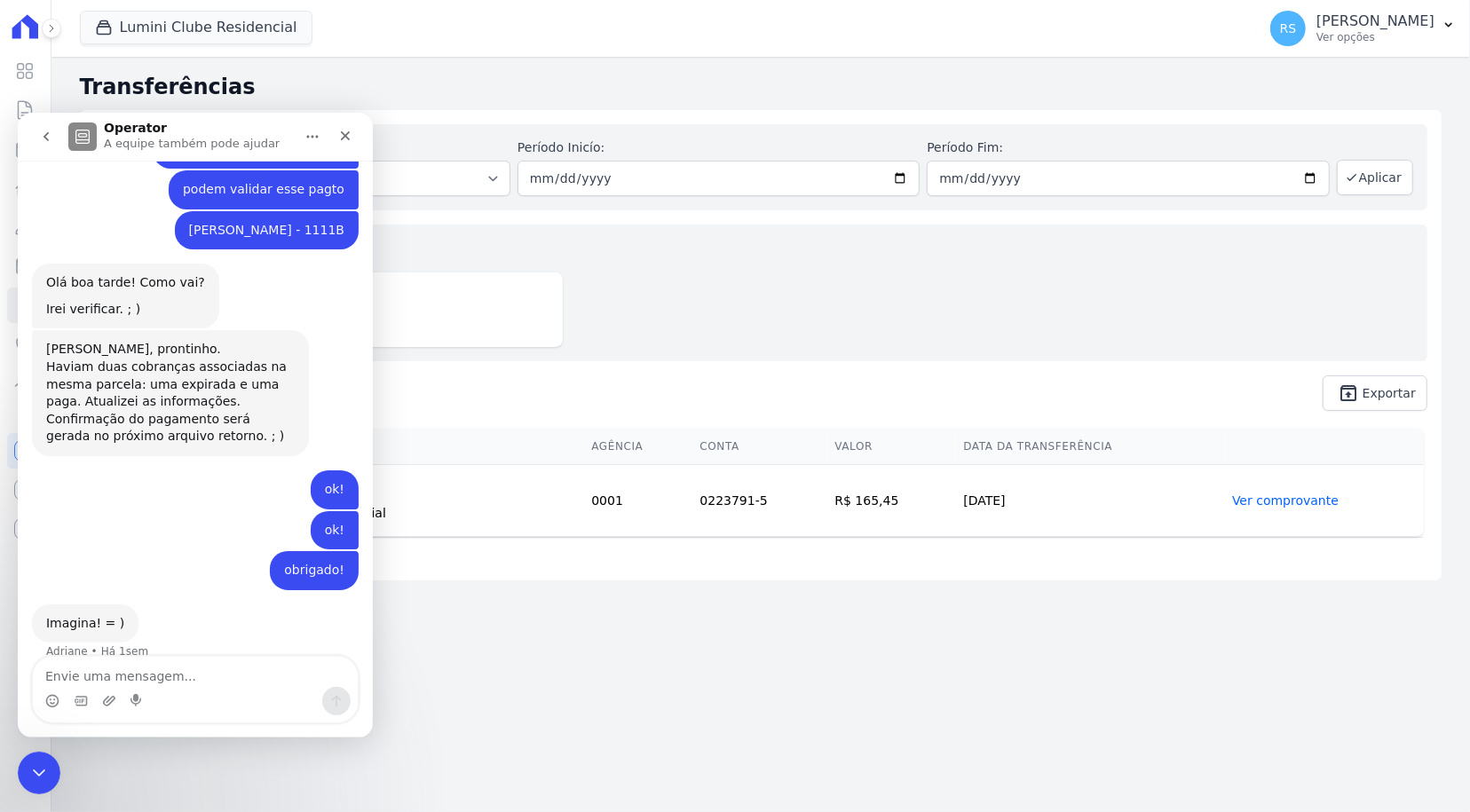
scroll to position [1144, 0]
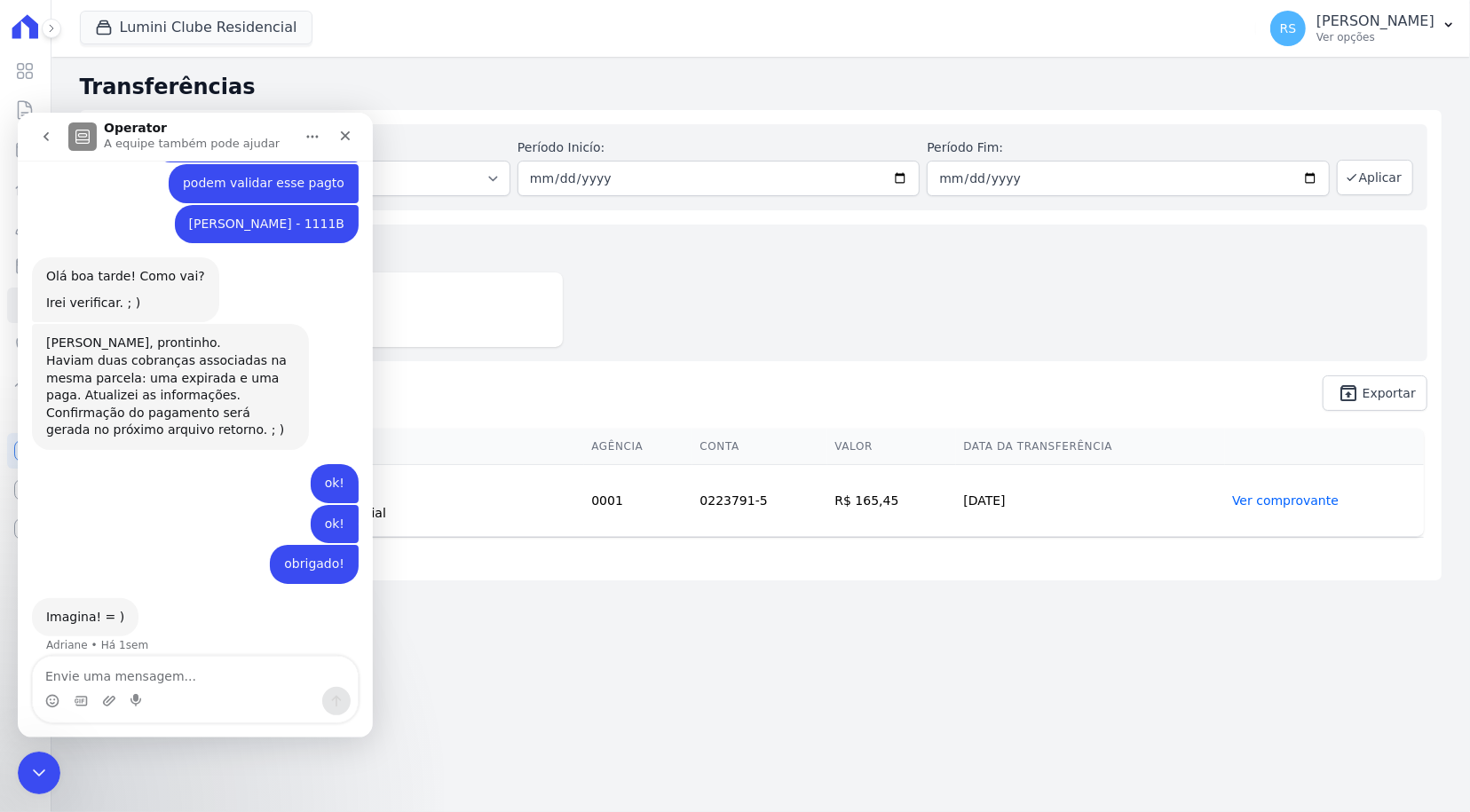
click at [47, 132] on icon "go back" at bounding box center [46, 135] width 5 height 9
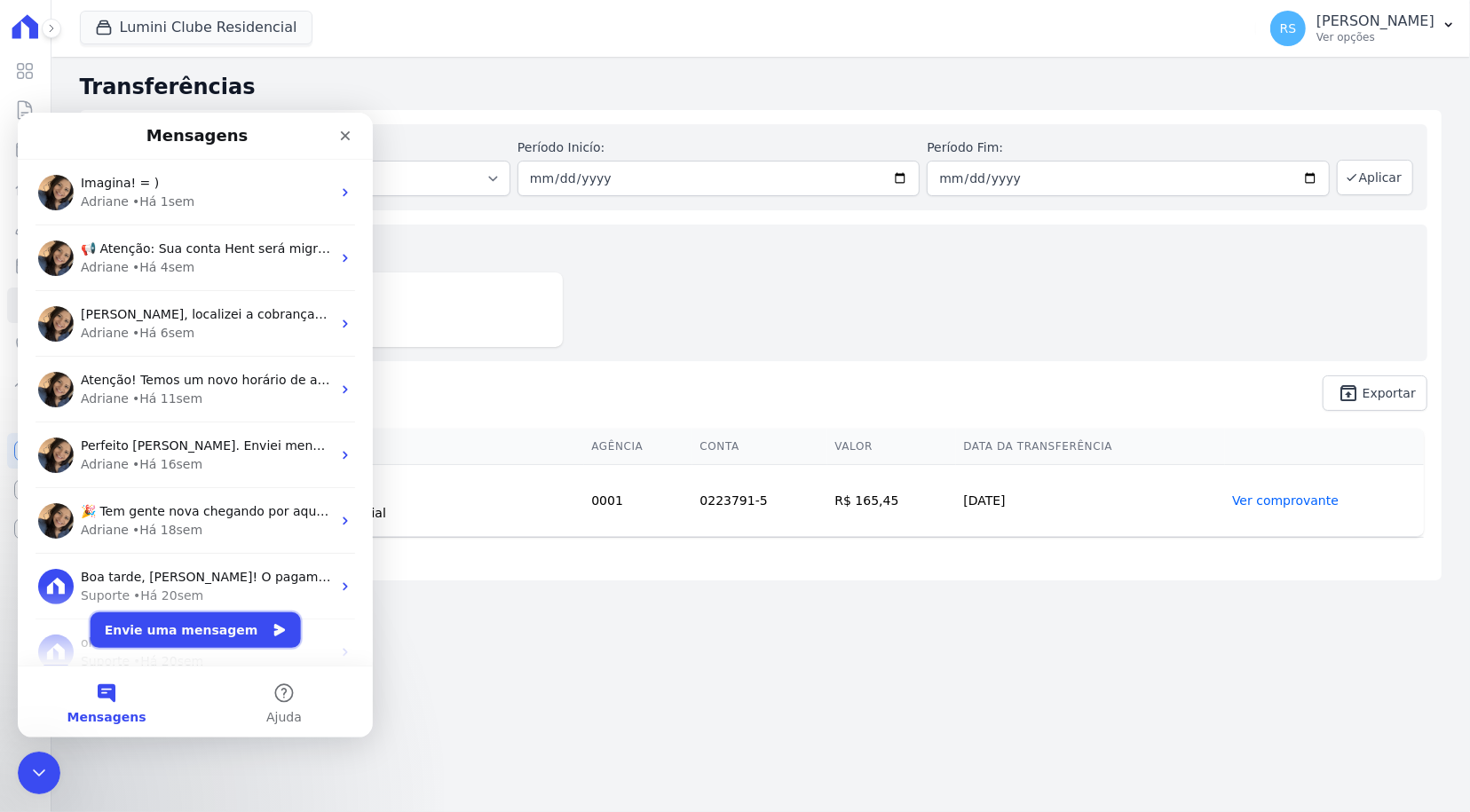
click at [225, 639] on button "Envie uma mensagem" at bounding box center [195, 629] width 211 height 36
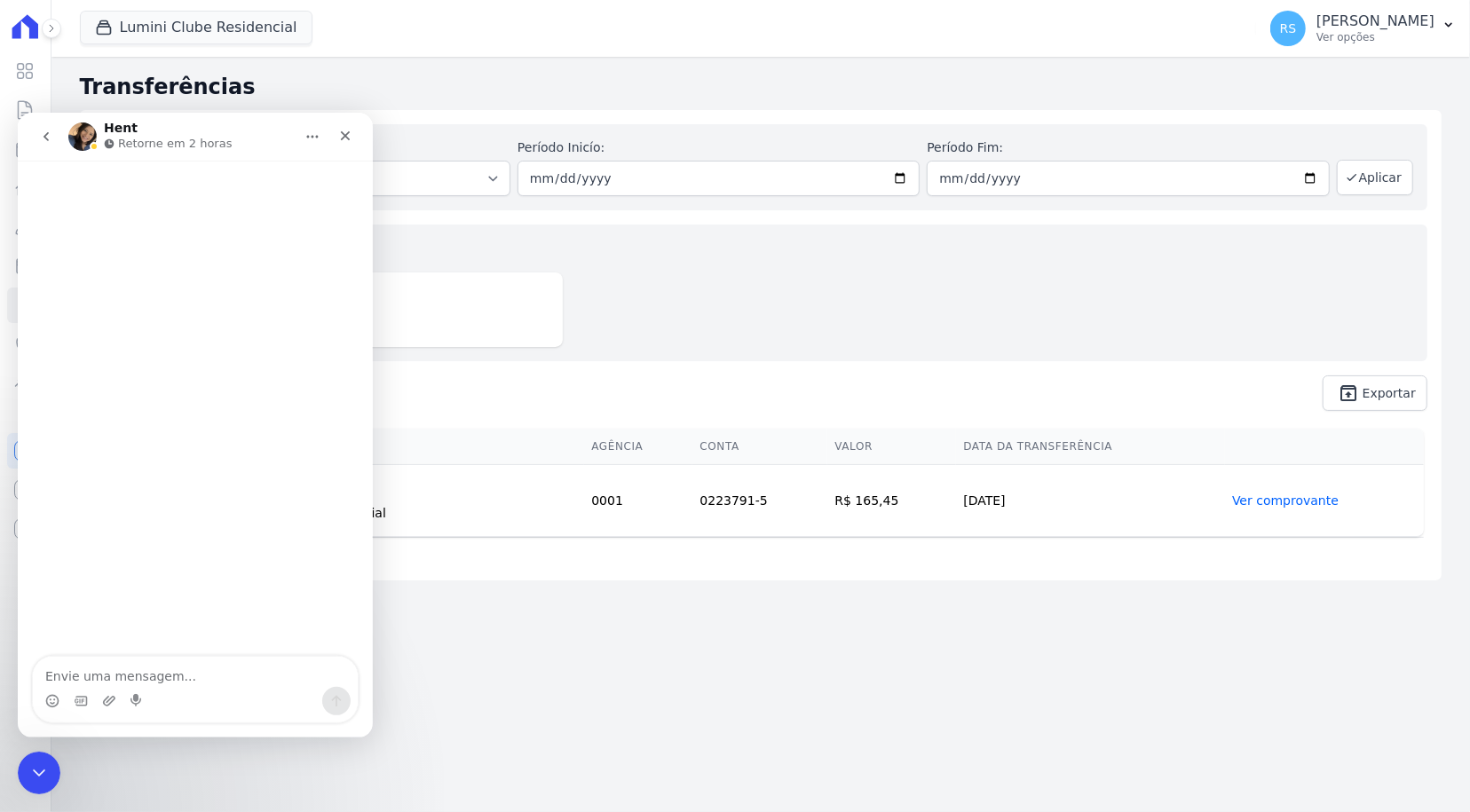
click at [145, 671] on textarea "Envie uma mensagem..." at bounding box center [195, 670] width 325 height 30
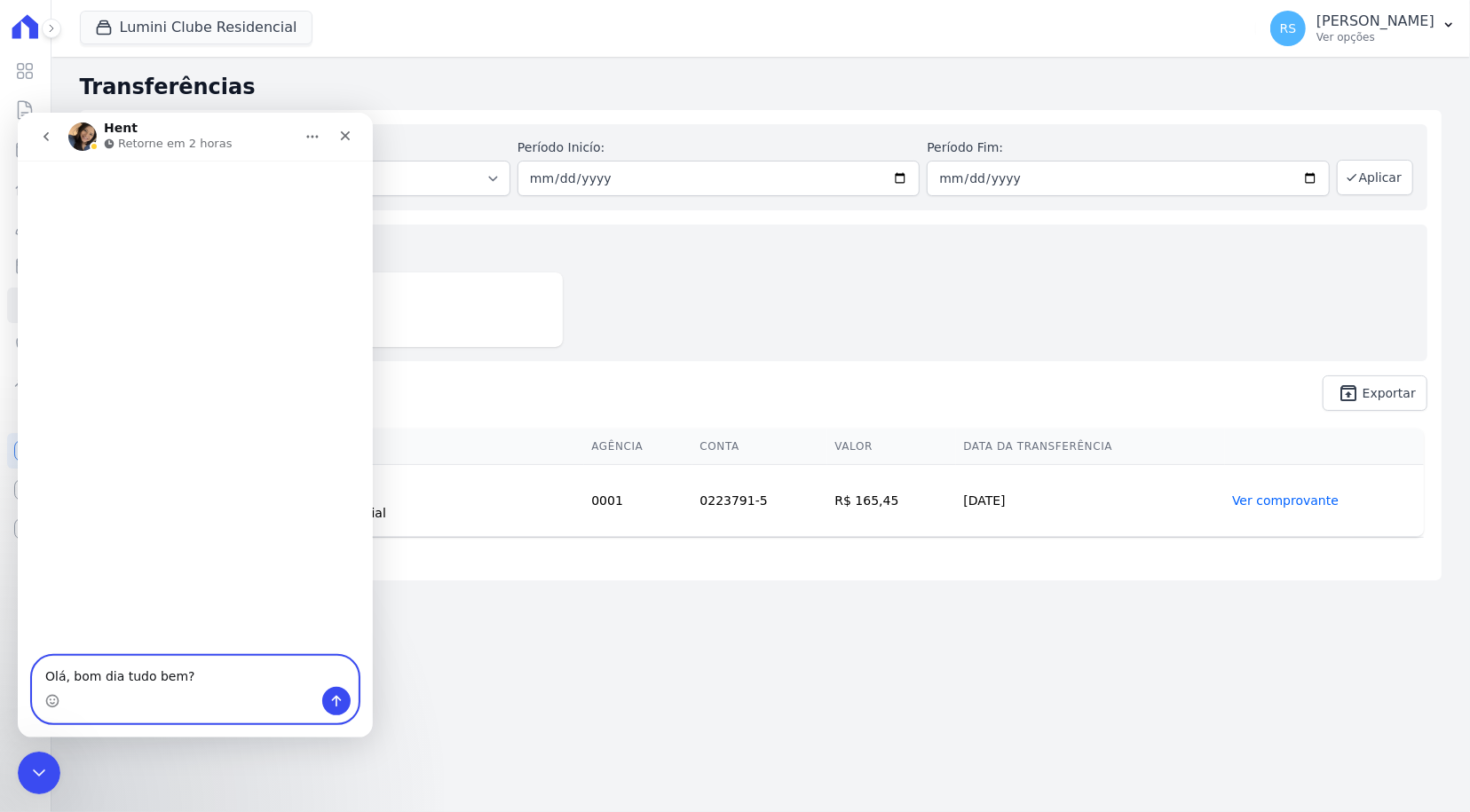
click at [182, 677] on textarea "Olá, bom dia tudo bem?" at bounding box center [195, 670] width 325 height 30
type textarea "]"
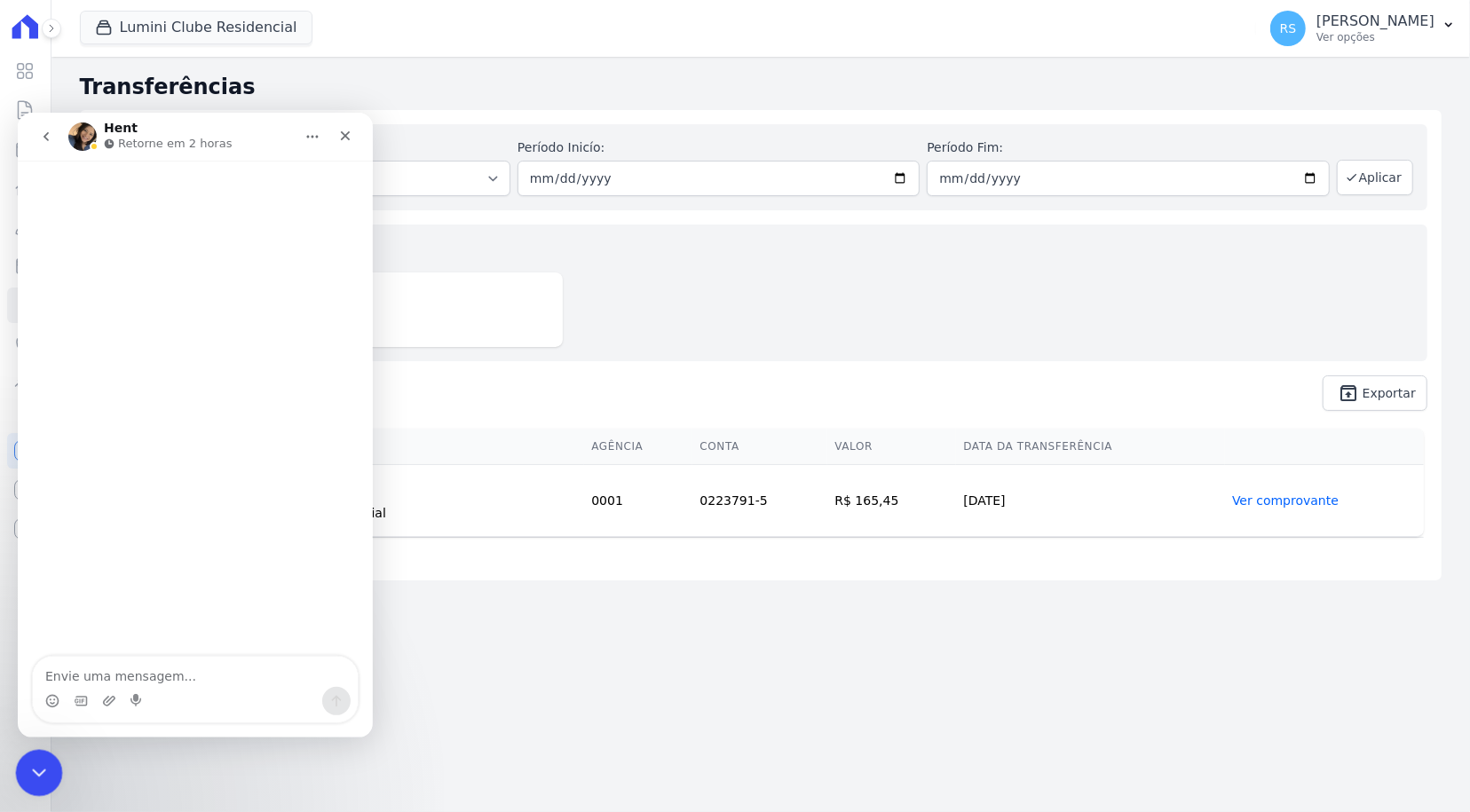
click at [28, 761] on icon "Encerramento do Messenger da Intercom" at bounding box center [37, 770] width 21 height 21
